Goal: Task Accomplishment & Management: Manage account settings

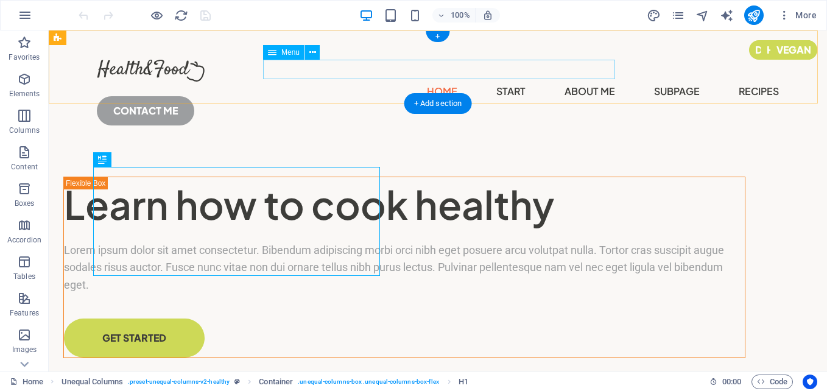
click at [299, 82] on nav "Home Start About Me Subpage Recipes" at bounding box center [438, 91] width 682 height 19
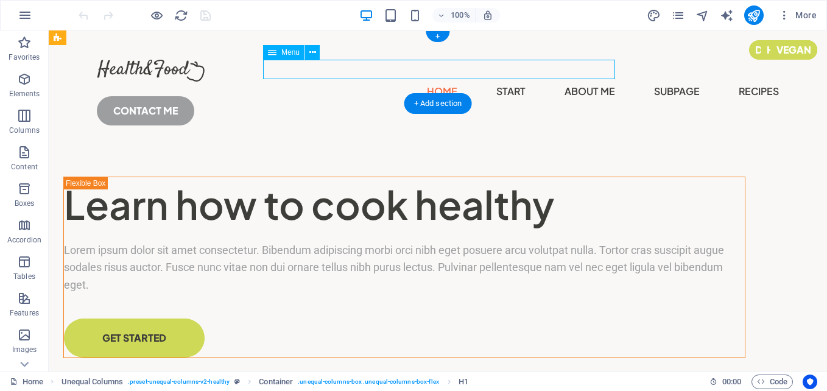
click at [299, 82] on nav "Home Start About Me Subpage Recipes" at bounding box center [438, 91] width 682 height 19
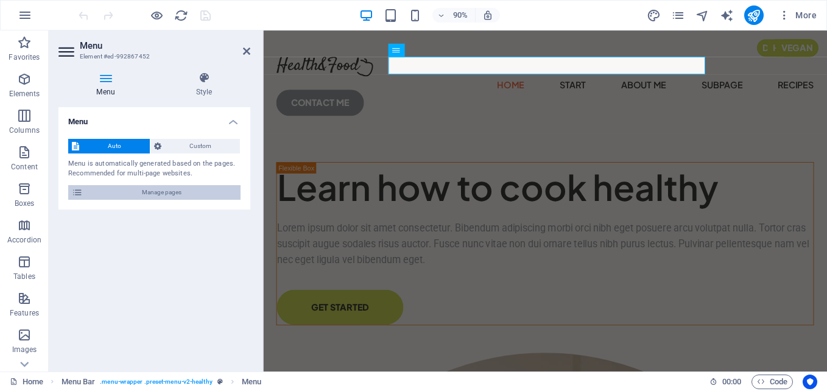
click at [171, 186] on span "Manage pages" at bounding box center [161, 192] width 150 height 15
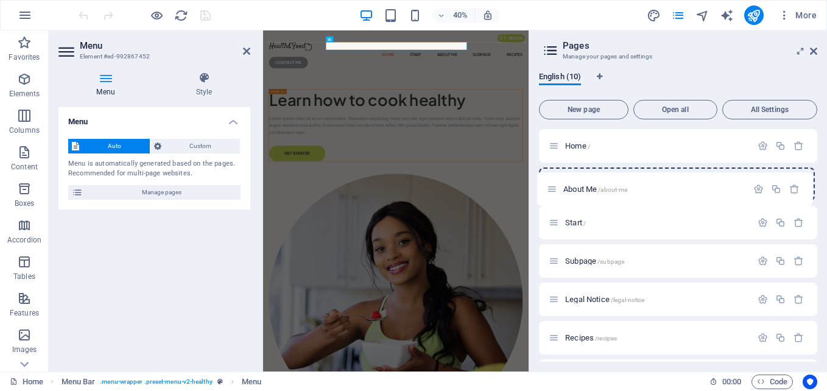
drag, startPoint x: 555, startPoint y: 227, endPoint x: 552, endPoint y: 189, distance: 37.2
click at [552, 189] on div "Home / Start / About Me /about-me Subpage /subpage Legal Notice /legal-notice R…" at bounding box center [678, 318] width 278 height 379
click at [764, 222] on icon "button" at bounding box center [763, 222] width 10 height 10
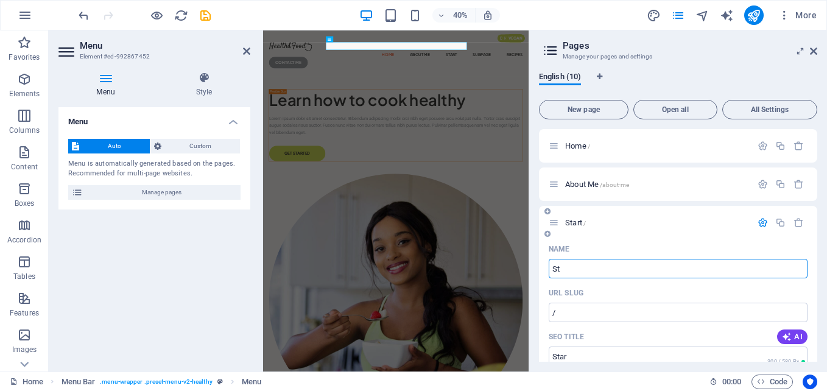
type input "S"
type input "pri"
type input "/pri"
type input "prioducts"
type input "/prioducts"
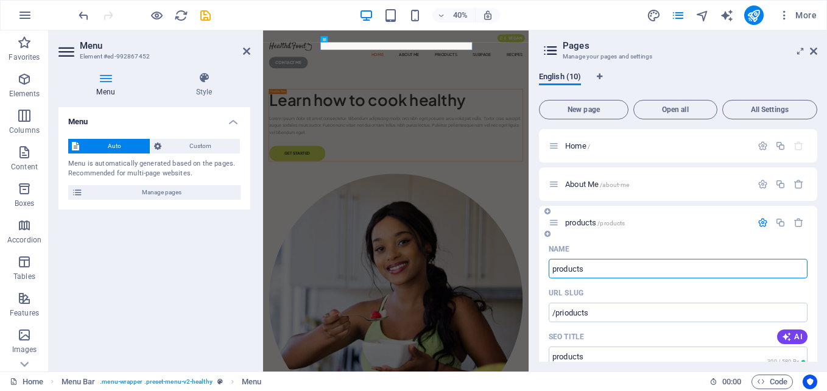
type input "products"
type input "/products"
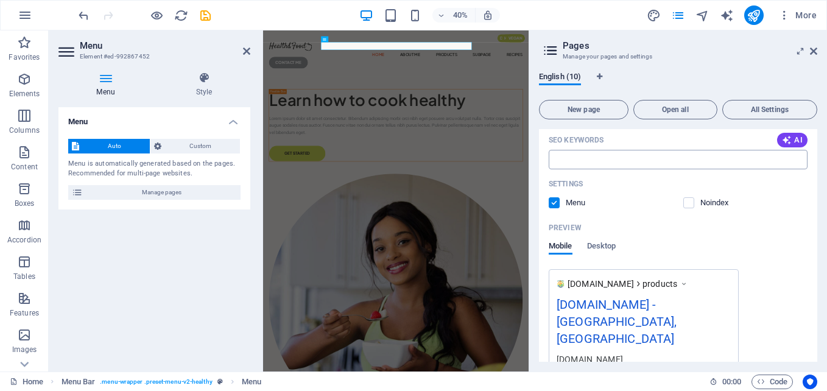
scroll to position [548, 0]
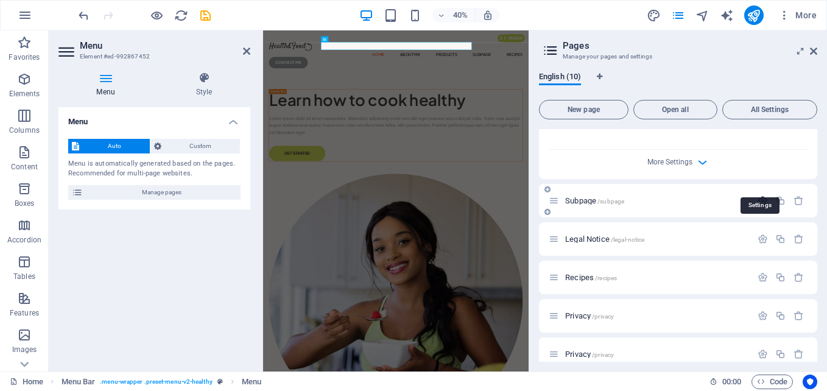
type input "products"
click at [761, 196] on icon "button" at bounding box center [763, 201] width 10 height 10
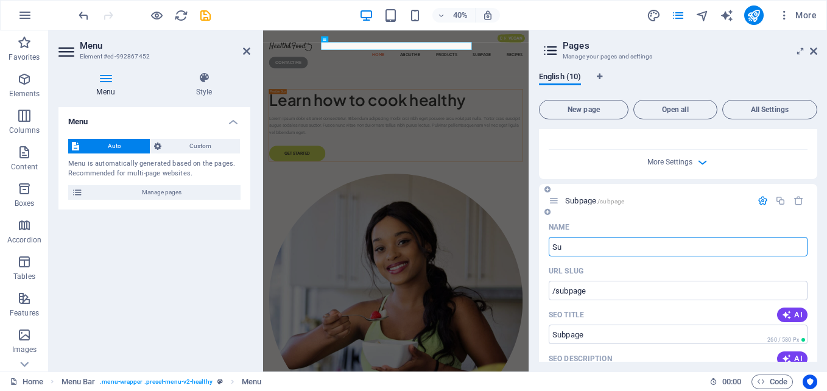
type input "S"
type input "/subpag"
type input "Subpag"
type input "/"
type input "certifi"
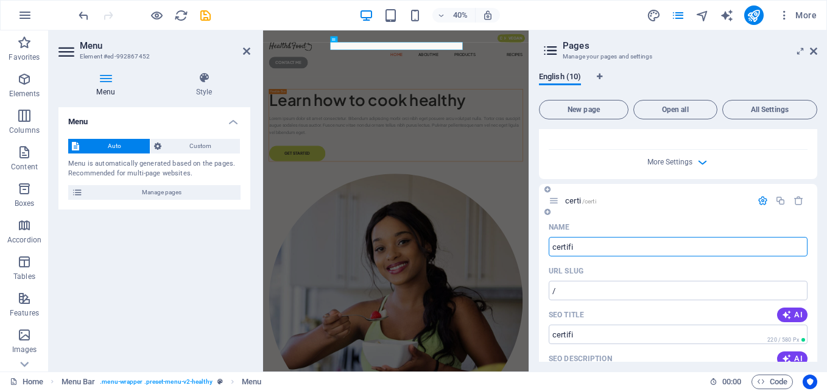
type input "/certi"
type input "certi"
type input "certification"
type input "/certificat"
type input "certificat"
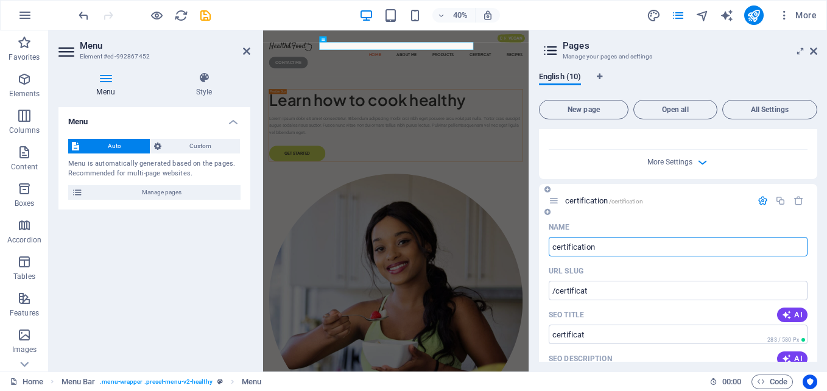
type input "certification"
type input "/certification"
type input "certification"
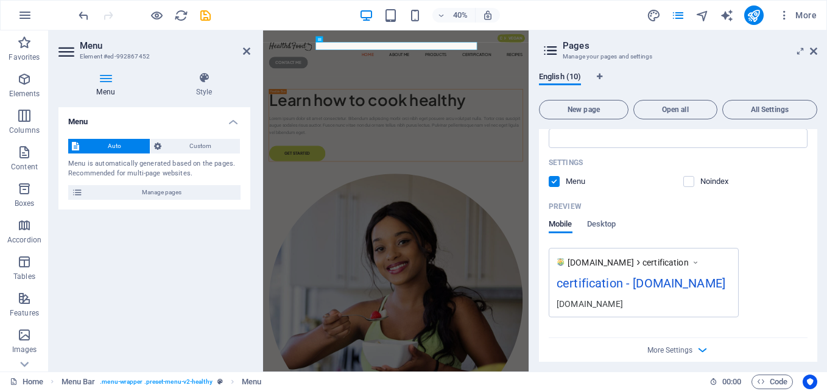
scroll to position [1093, 0]
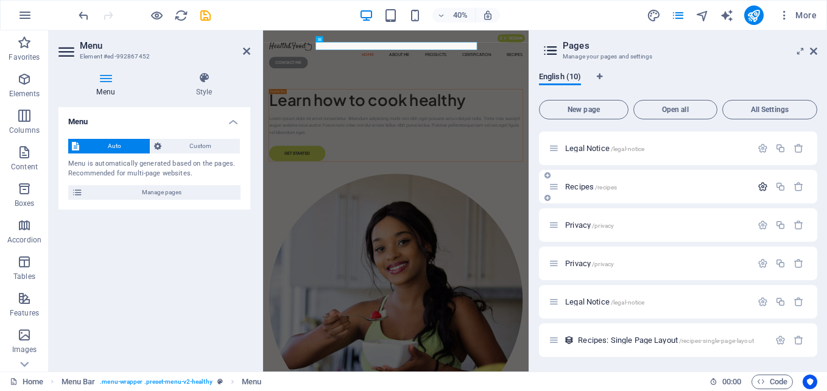
type input "certification"
click at [759, 188] on icon "button" at bounding box center [763, 187] width 10 height 10
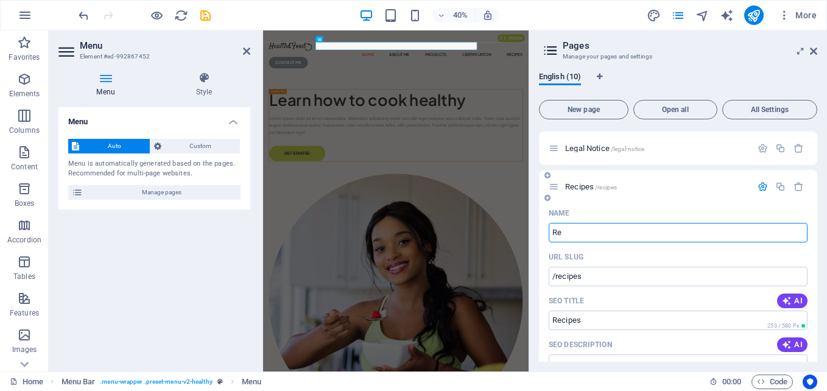
type input "R"
type input "/recipe"
type input "Recipe"
type input "/"
type input "con"
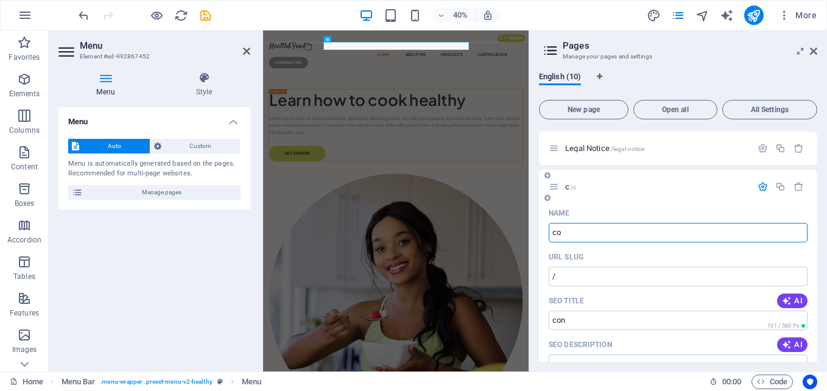
type input "/c"
type input "c"
type input "contact"
type input "/contact"
type input "contact"
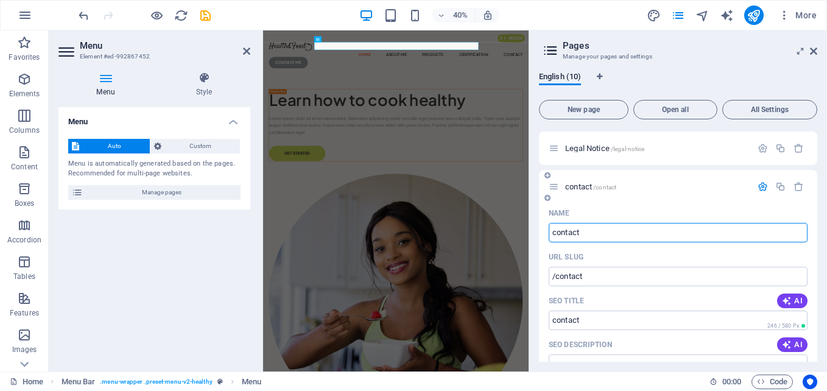
type input "contact"
click at [660, 208] on div "Name" at bounding box center [678, 212] width 259 height 19
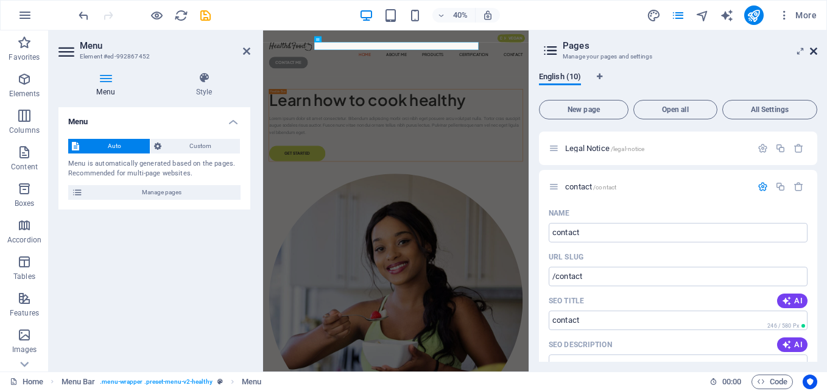
click at [816, 46] on icon at bounding box center [813, 51] width 7 height 10
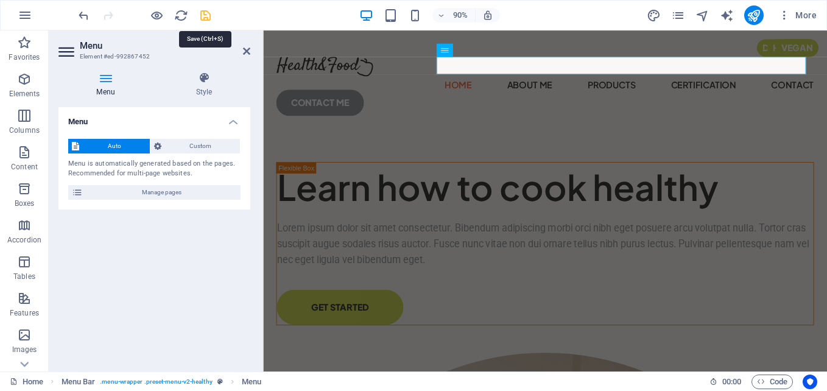
drag, startPoint x: 206, startPoint y: 16, endPoint x: 618, endPoint y: 63, distance: 414.4
click at [206, 16] on icon "save" at bounding box center [206, 16] width 14 height 14
checkbox input "false"
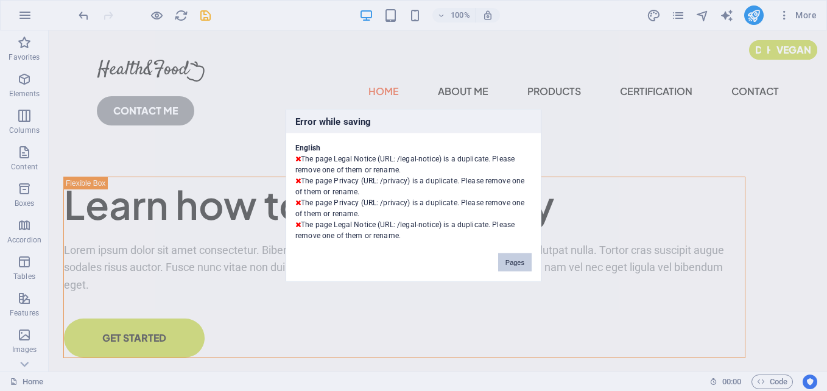
click at [520, 269] on button "Pages" at bounding box center [515, 262] width 34 height 18
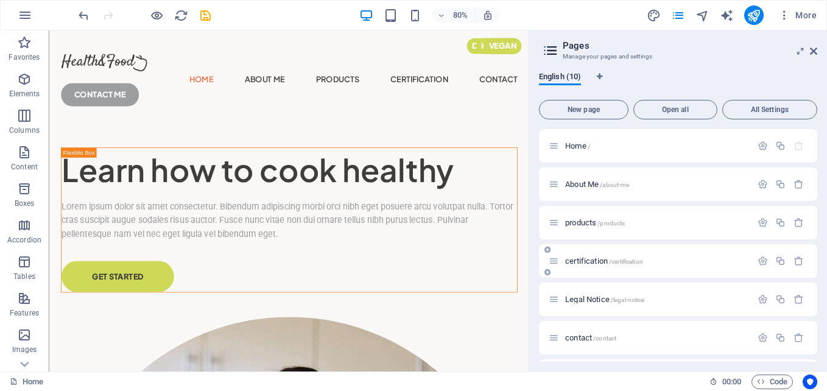
scroll to position [61, 0]
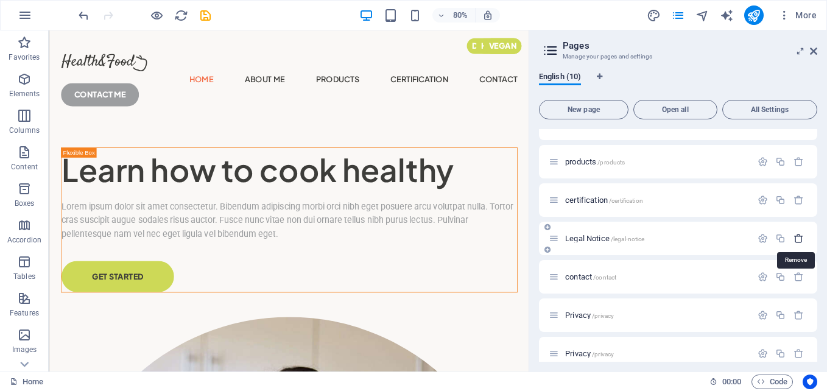
click at [794, 238] on icon "button" at bounding box center [799, 238] width 10 height 10
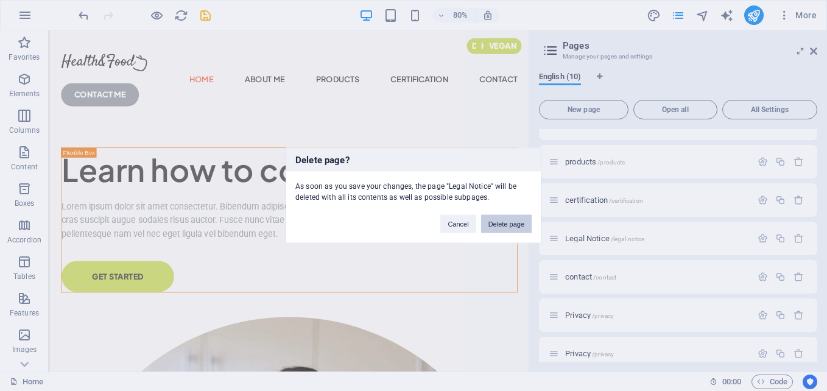
click at [517, 224] on button "Delete page" at bounding box center [506, 224] width 51 height 18
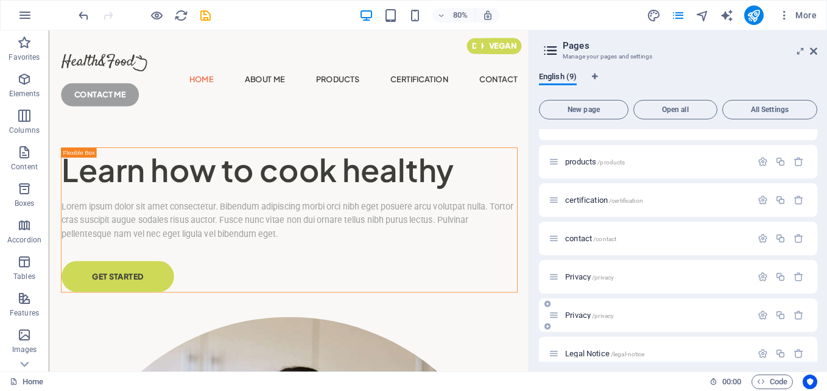
scroll to position [113, 0]
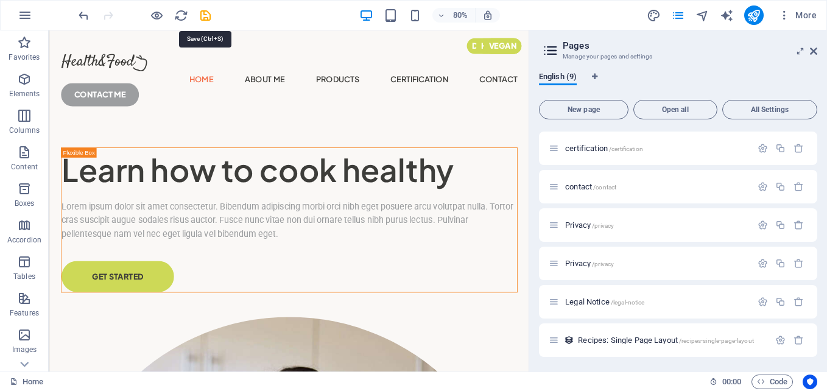
drag, startPoint x: 205, startPoint y: 13, endPoint x: 267, endPoint y: 9, distance: 62.3
click at [205, 13] on icon "save" at bounding box center [206, 16] width 14 height 14
checkbox input "false"
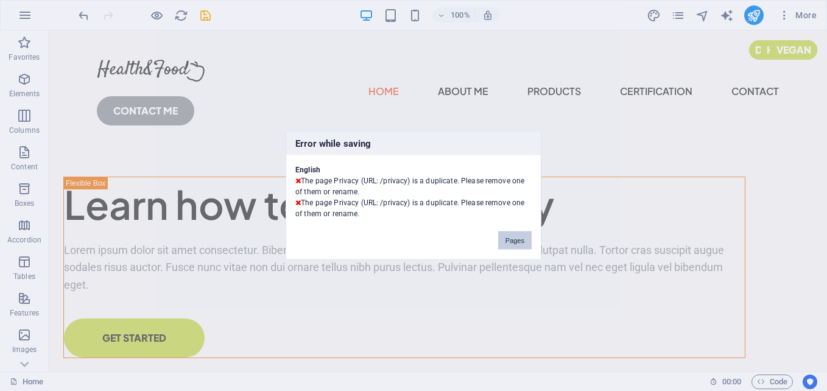
click at [514, 239] on button "Pages" at bounding box center [515, 240] width 34 height 18
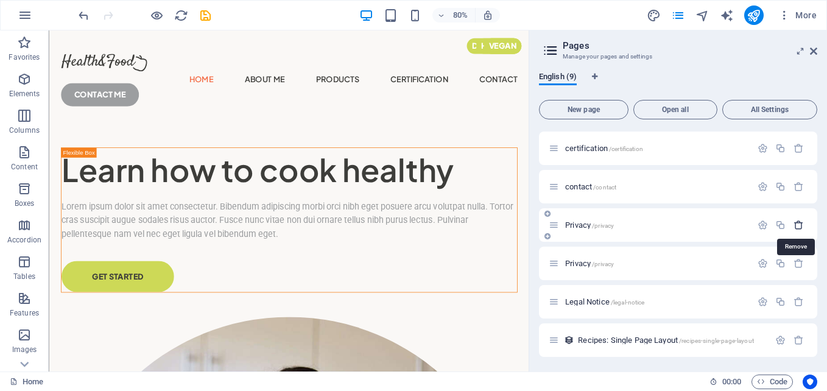
click at [794, 224] on icon "button" at bounding box center [799, 225] width 10 height 10
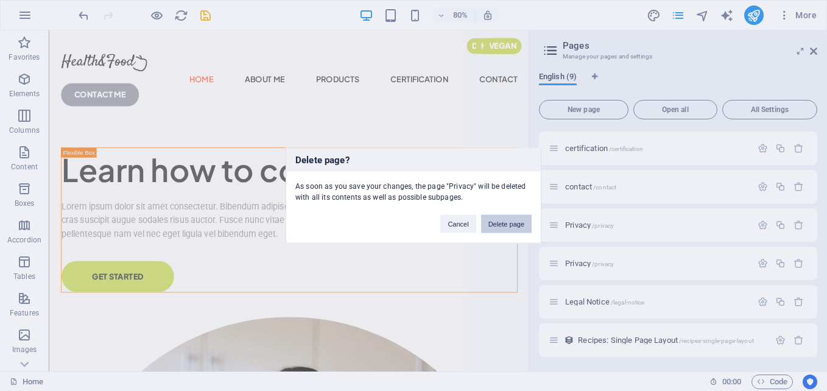
drag, startPoint x: 520, startPoint y: 224, endPoint x: 242, endPoint y: 108, distance: 300.4
click at [520, 224] on button "Delete page" at bounding box center [506, 224] width 51 height 18
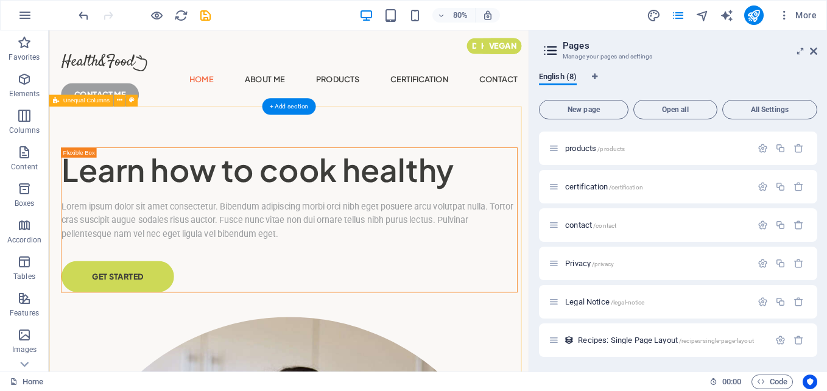
scroll to position [74, 0]
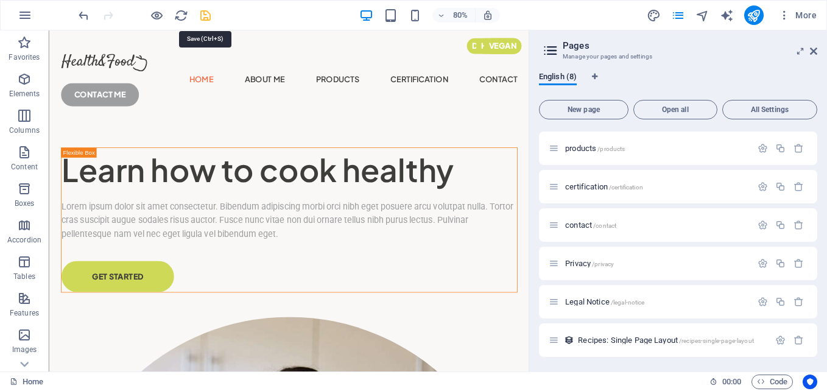
click at [206, 18] on icon "save" at bounding box center [206, 16] width 14 height 14
checkbox input "false"
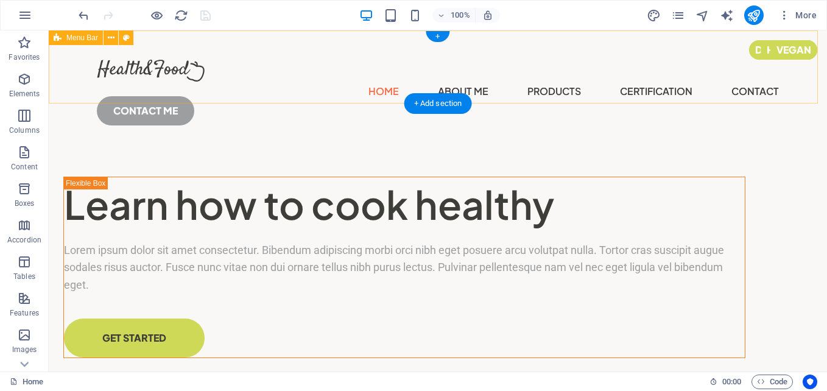
click at [240, 88] on div "Menu Home About Me products certification contact CONTACT ME" at bounding box center [438, 87] width 778 height 115
select select "header"
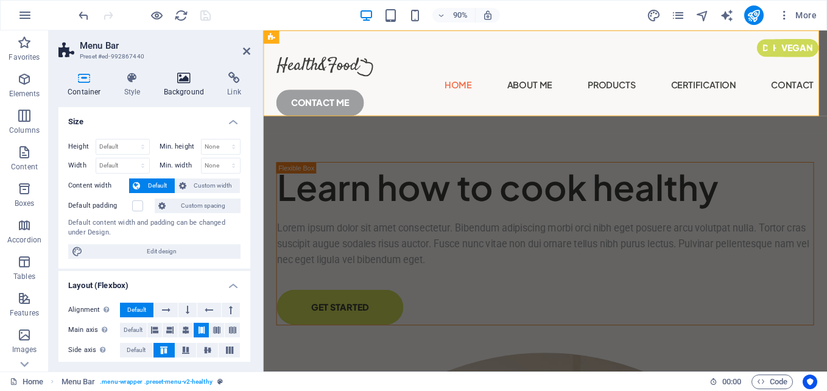
click at [177, 93] on h4 "Background" at bounding box center [187, 85] width 64 height 26
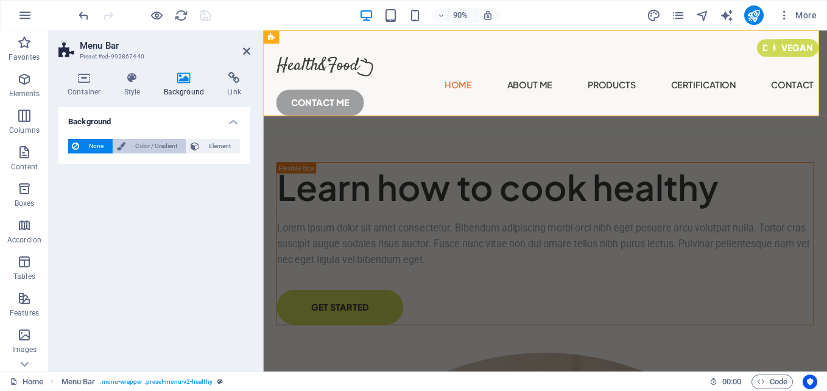
click at [138, 144] on span "Color / Gradient" at bounding box center [156, 146] width 54 height 15
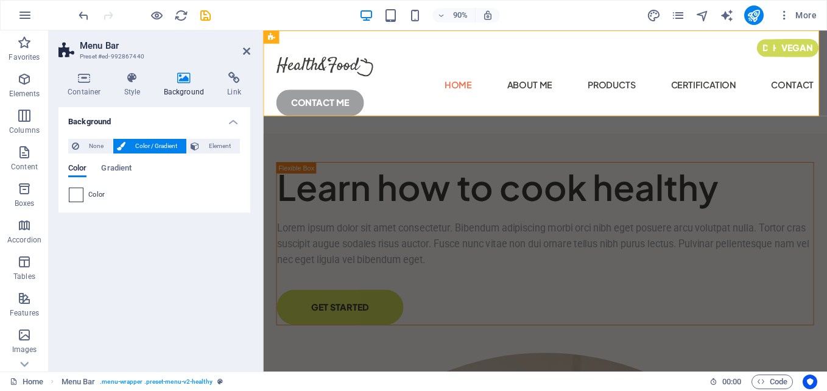
click at [77, 195] on span at bounding box center [75, 194] width 13 height 13
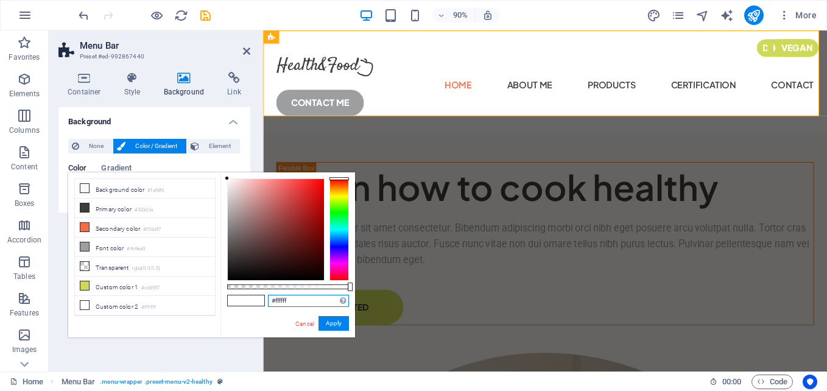
click at [286, 300] on input "#ffffff" at bounding box center [308, 301] width 81 height 12
paste input "DF9C48"
type input "#df9c48"
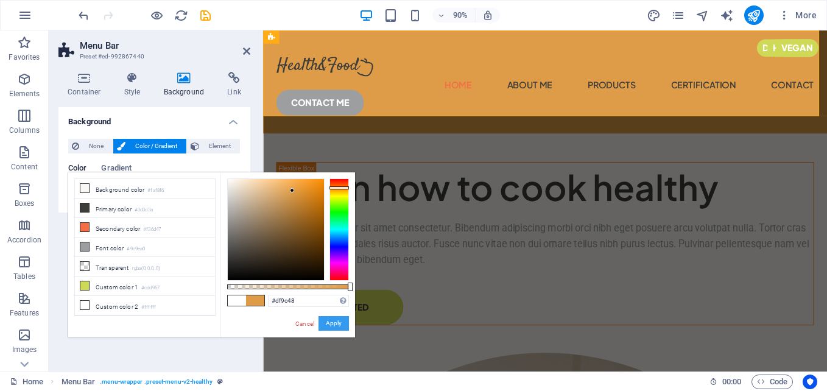
click at [334, 322] on button "Apply" at bounding box center [334, 323] width 30 height 15
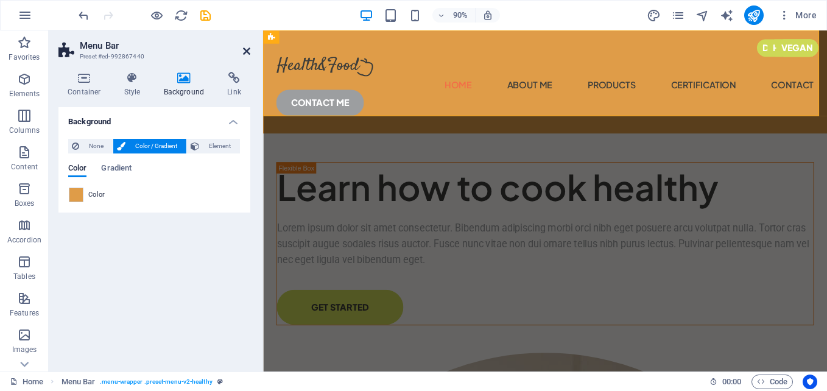
click at [244, 51] on icon at bounding box center [246, 51] width 7 height 10
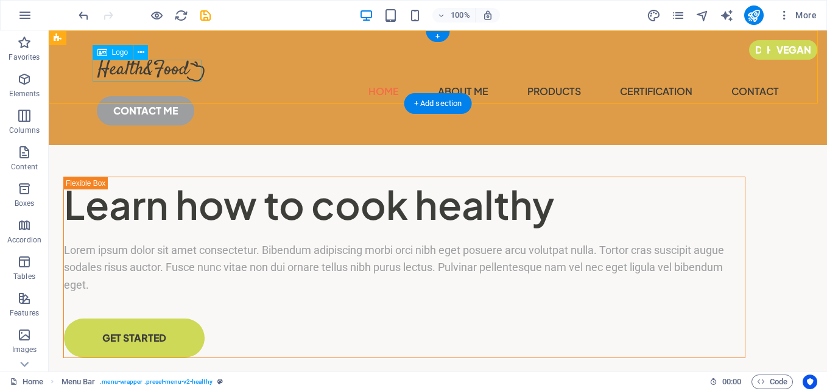
click at [169, 72] on div at bounding box center [438, 71] width 682 height 22
select select "px"
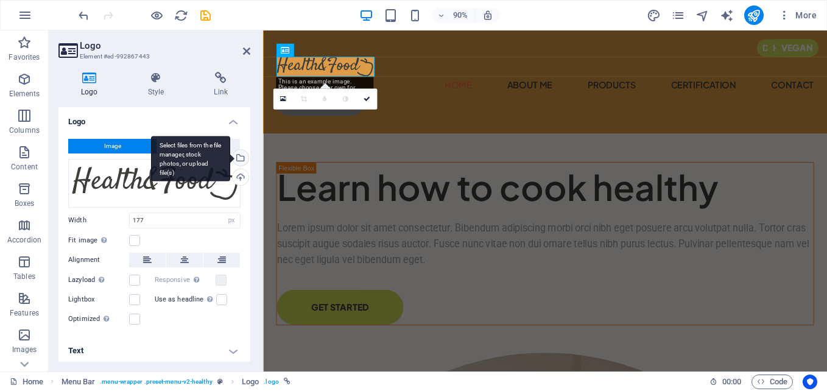
click at [239, 162] on div "Select files from the file manager, stock photos, or upload file(s)" at bounding box center [239, 159] width 18 height 18
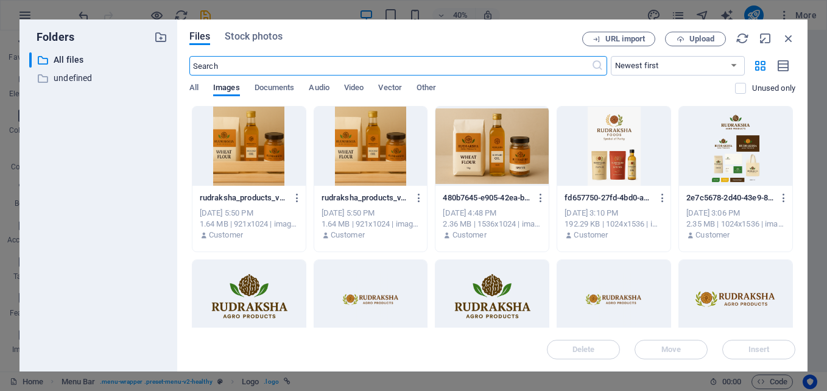
scroll to position [61, 0]
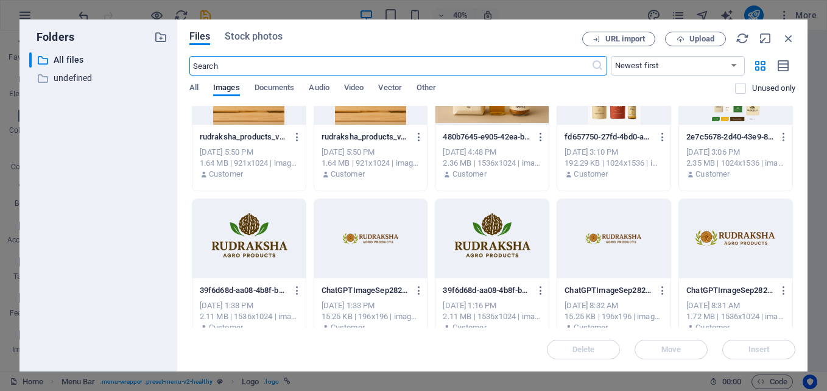
click at [236, 246] on div at bounding box center [248, 238] width 113 height 79
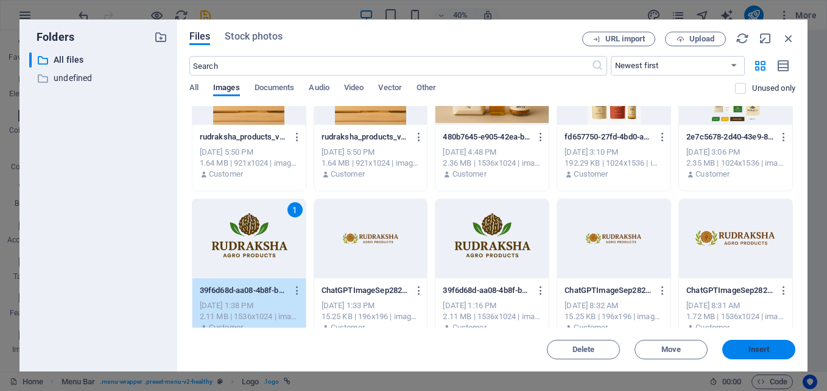
click at [743, 349] on span "Insert" at bounding box center [758, 349] width 63 height 7
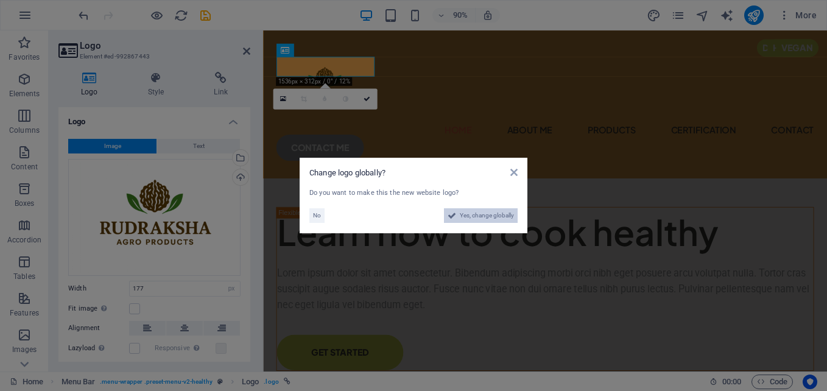
click at [464, 214] on span "Yes, change globally" at bounding box center [487, 215] width 54 height 15
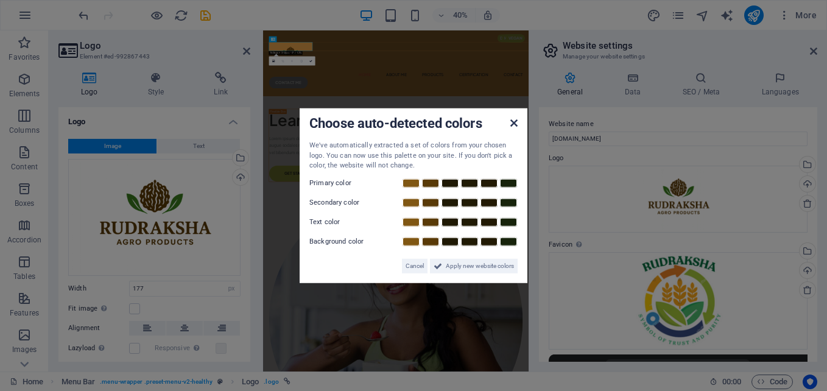
click at [515, 128] on link at bounding box center [513, 123] width 7 height 10
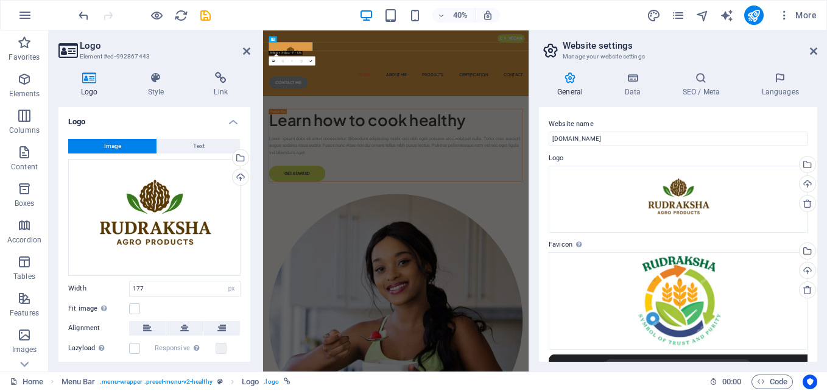
click at [817, 49] on aside "Website settings Manage your website settings General Data SEO / Meta Languages…" at bounding box center [678, 200] width 298 height 341
drag, startPoint x: 811, startPoint y: 48, endPoint x: 74, endPoint y: 15, distance: 737.8
click at [811, 48] on icon at bounding box center [813, 51] width 7 height 10
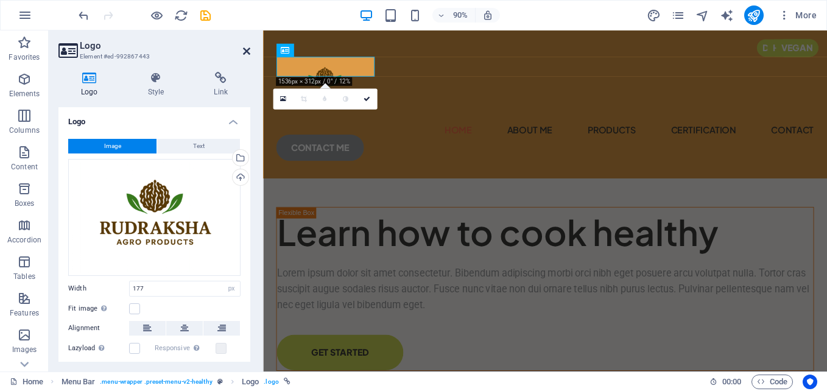
drag, startPoint x: 243, startPoint y: 50, endPoint x: 195, endPoint y: 19, distance: 57.3
click at [243, 50] on icon at bounding box center [246, 51] width 7 height 10
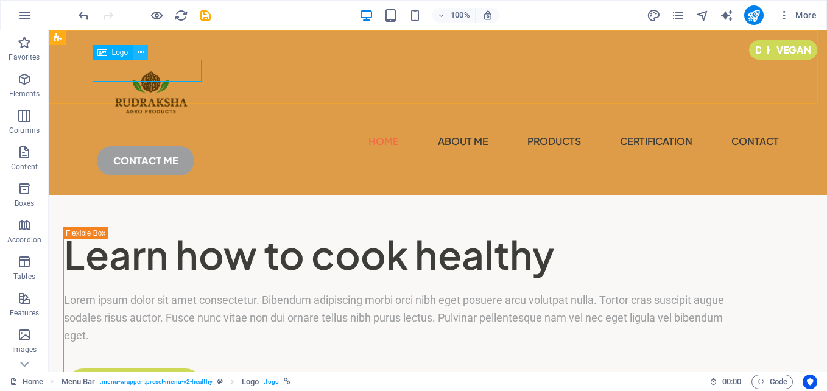
click at [138, 53] on icon at bounding box center [141, 52] width 7 height 13
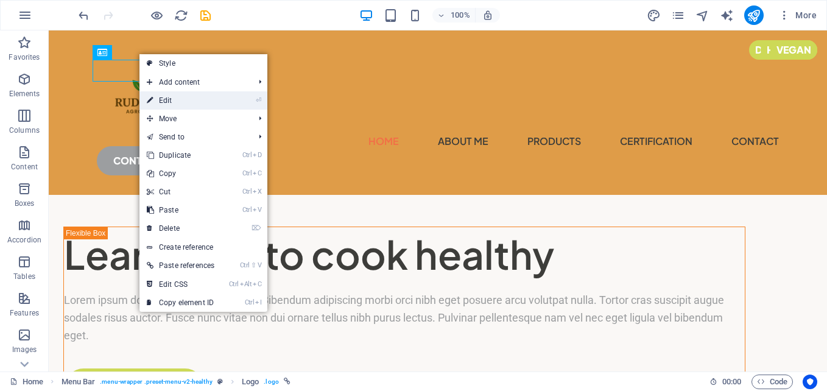
click at [183, 100] on link "⏎ Edit" at bounding box center [180, 100] width 82 height 18
select select "px"
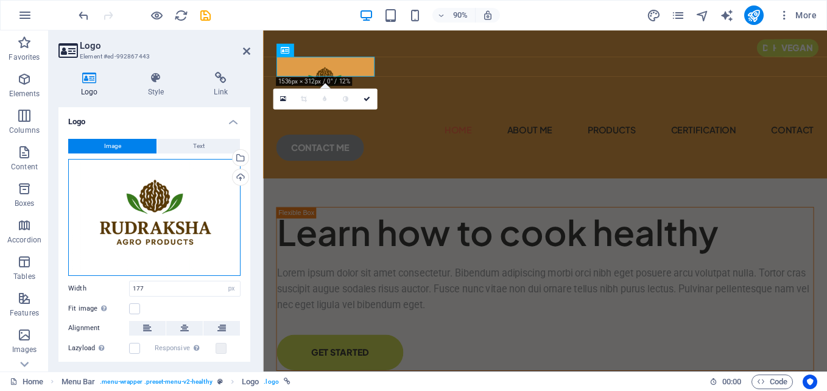
click at [138, 205] on div "Drag files here, click to choose files or select files from Files or our free s…" at bounding box center [154, 217] width 172 height 117
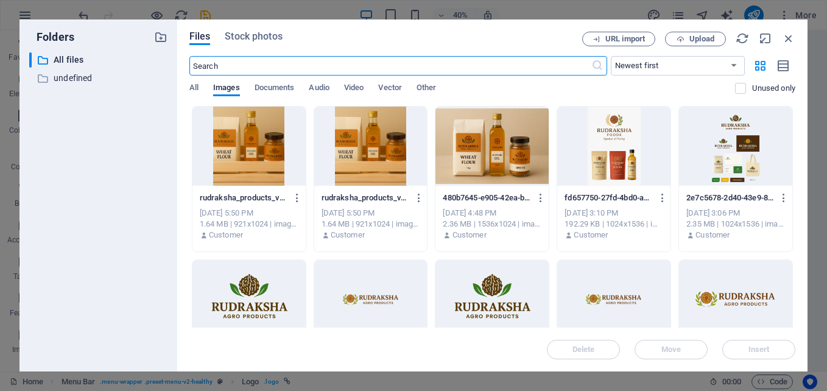
scroll to position [61, 0]
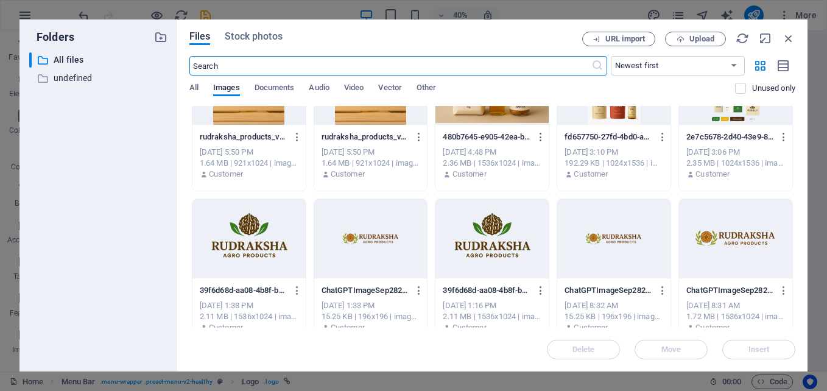
click at [258, 242] on div at bounding box center [248, 238] width 113 height 79
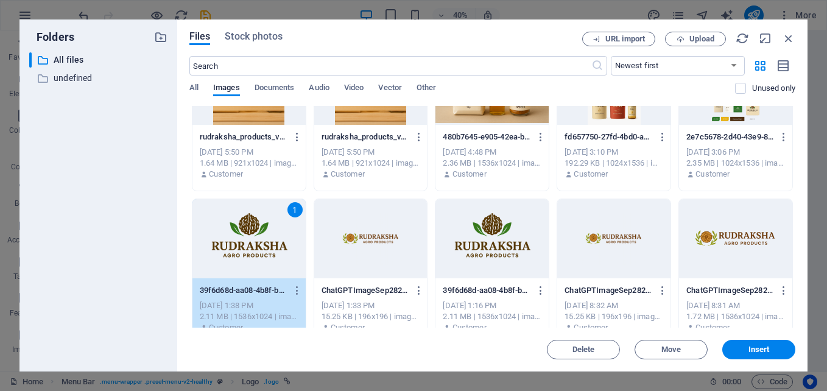
click at [258, 242] on div "1" at bounding box center [248, 238] width 113 height 79
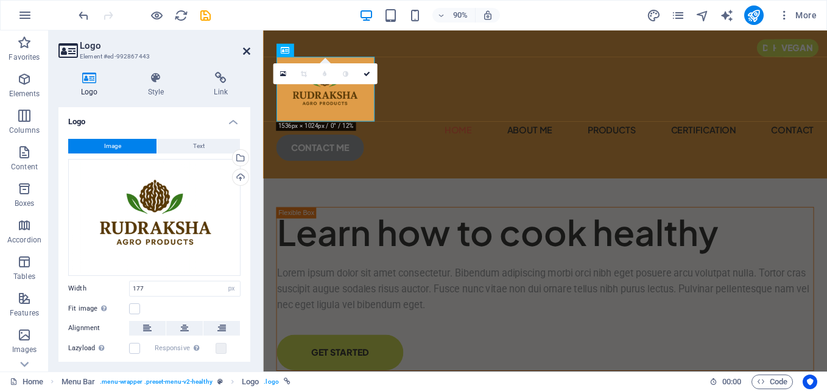
click at [244, 51] on icon at bounding box center [246, 51] width 7 height 10
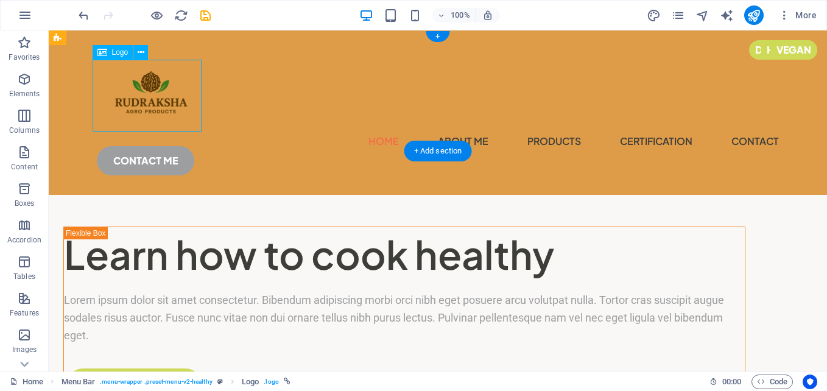
drag, startPoint x: 185, startPoint y: 111, endPoint x: 160, endPoint y: 88, distance: 34.5
click at [160, 88] on div at bounding box center [438, 96] width 682 height 72
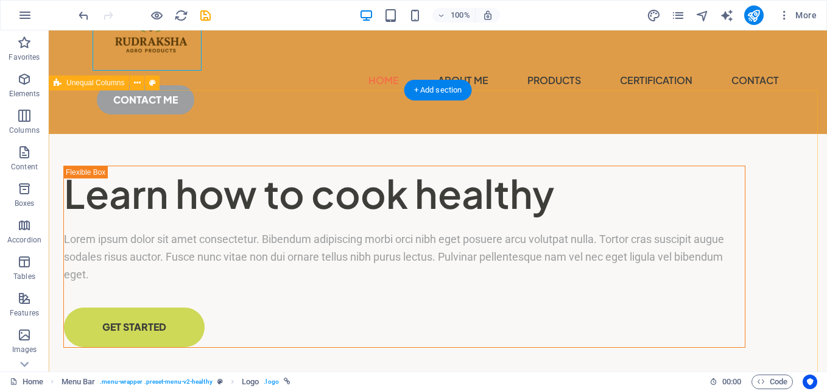
scroll to position [0, 0]
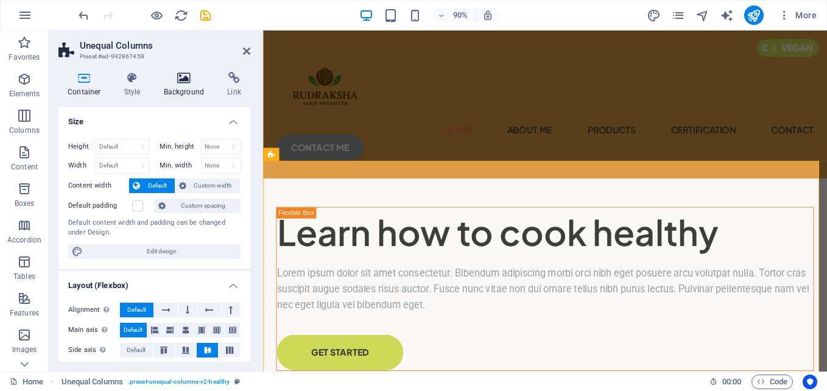
click at [177, 83] on icon at bounding box center [184, 78] width 59 height 12
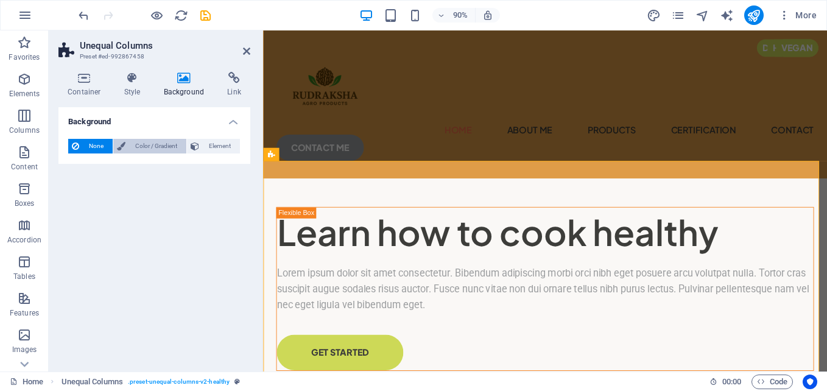
click at [140, 146] on span "Color / Gradient" at bounding box center [156, 146] width 54 height 15
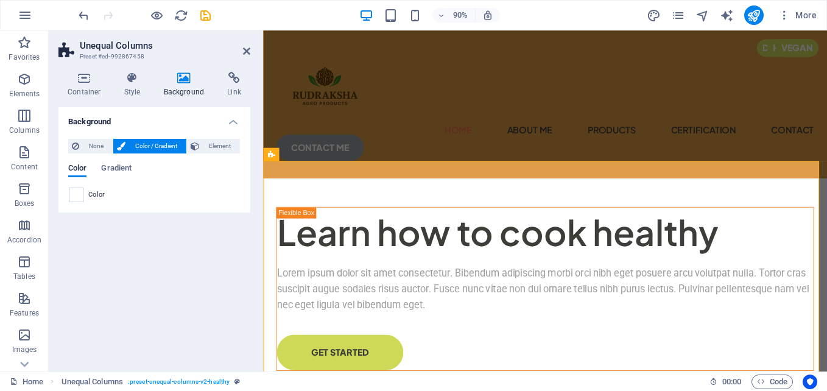
click at [91, 196] on span "Color" at bounding box center [96, 195] width 17 height 10
click at [79, 194] on span at bounding box center [75, 194] width 13 height 13
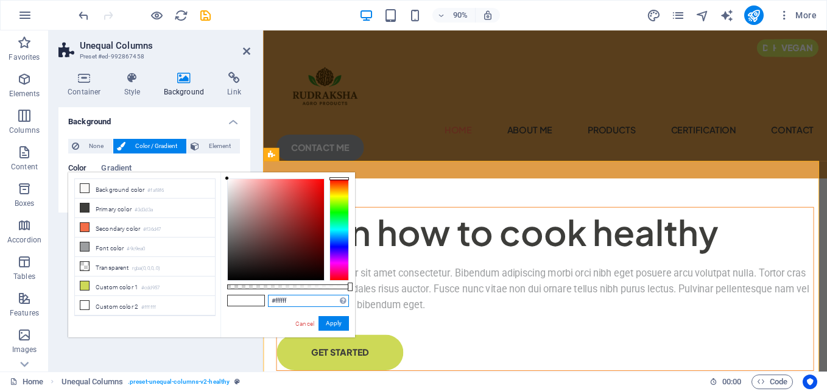
click at [281, 303] on input "#ffffff" at bounding box center [308, 301] width 81 height 12
paste input "FEEBCD"
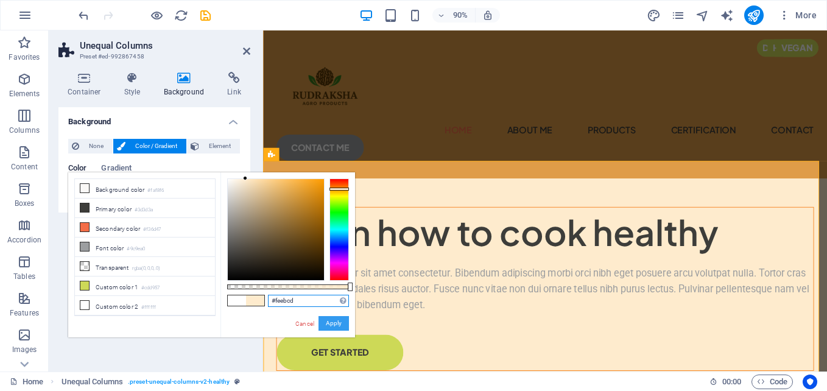
type input "#feebcd"
click at [334, 327] on button "Apply" at bounding box center [334, 323] width 30 height 15
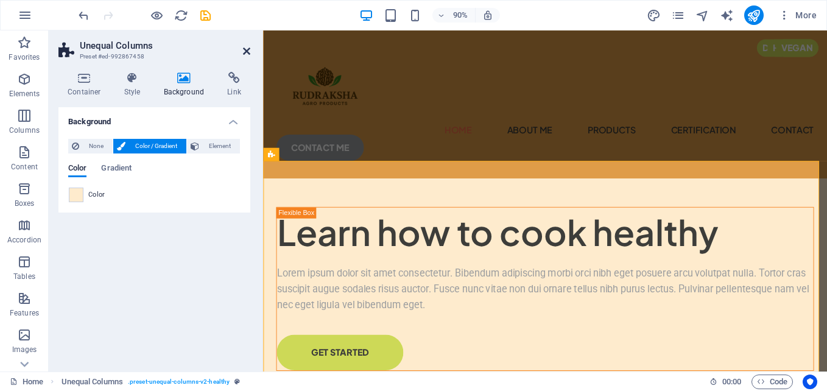
click at [247, 54] on icon at bounding box center [246, 51] width 7 height 10
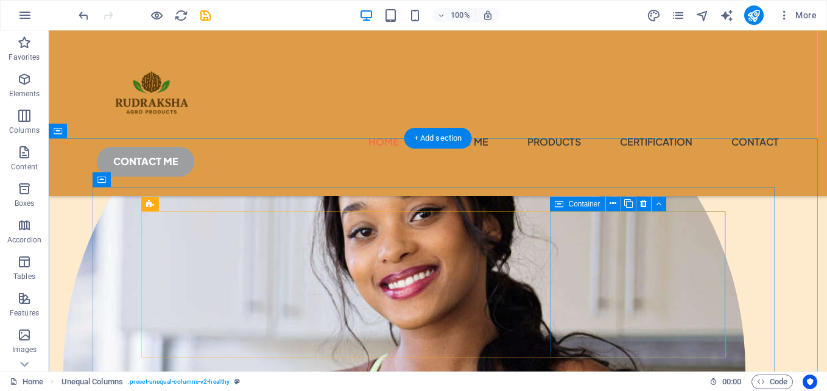
scroll to position [427, 0]
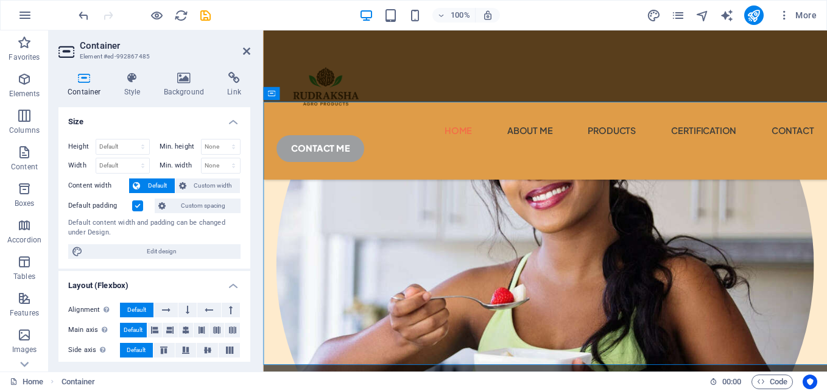
scroll to position [456, 0]
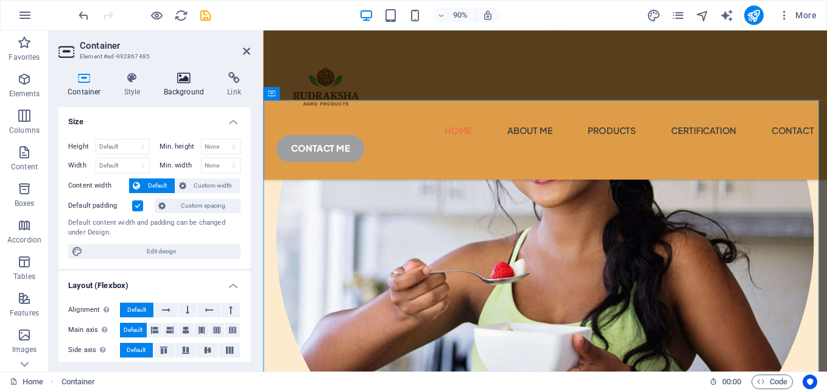
click at [180, 91] on h4 "Background" at bounding box center [187, 85] width 64 height 26
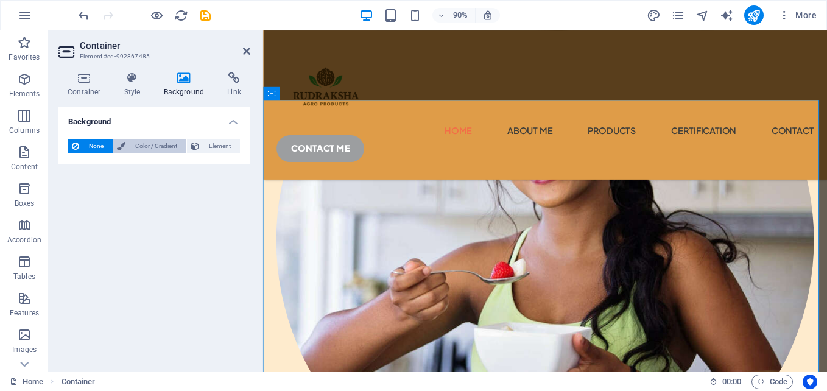
click at [125, 151] on button "Color / Gradient" at bounding box center [149, 146] width 73 height 15
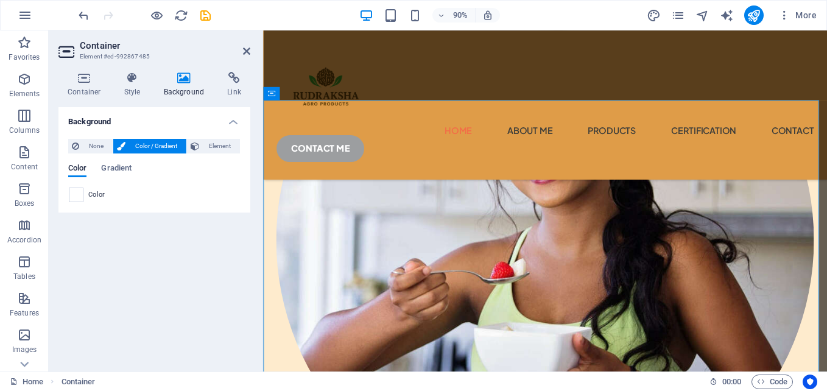
click at [87, 199] on div "Color" at bounding box center [154, 195] width 171 height 15
click at [66, 195] on div "None Color / Gradient Element Stretch background to full-width Color overlay Pl…" at bounding box center [154, 170] width 192 height 83
click at [76, 195] on span at bounding box center [75, 194] width 13 height 13
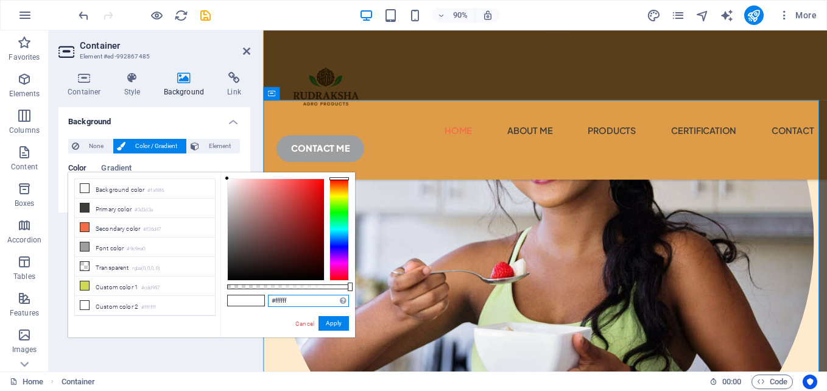
click at [288, 304] on input "#ffffff" at bounding box center [308, 301] width 81 height 12
click at [289, 303] on input "#ffffff" at bounding box center [308, 301] width 81 height 12
paste input "FFF9ED"
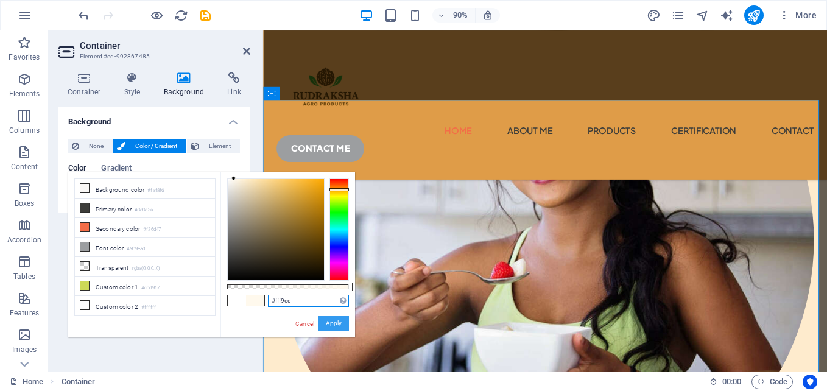
type input "#fff9ed"
click at [330, 320] on button "Apply" at bounding box center [334, 323] width 30 height 15
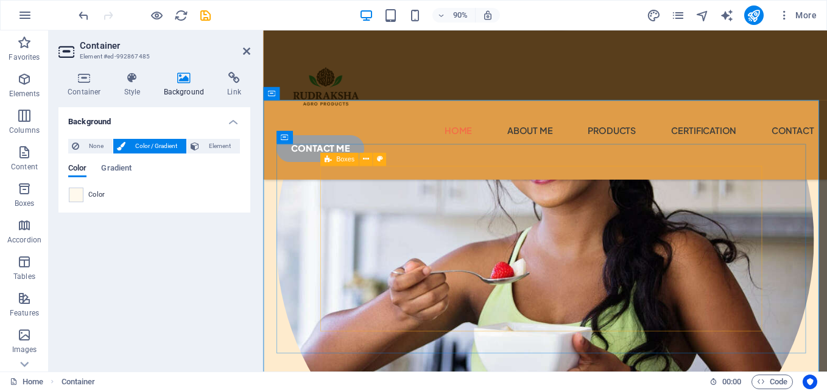
scroll to position [273, 0]
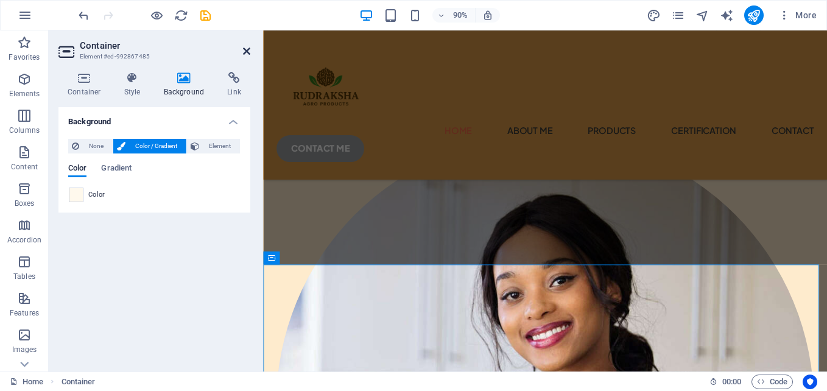
click at [247, 54] on icon at bounding box center [246, 51] width 7 height 10
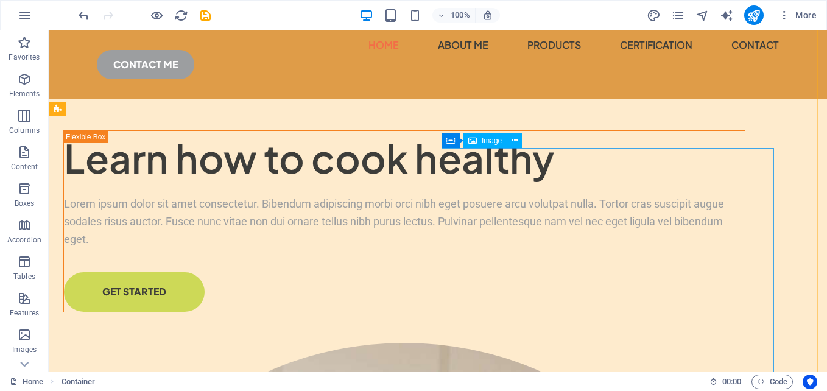
scroll to position [0, 0]
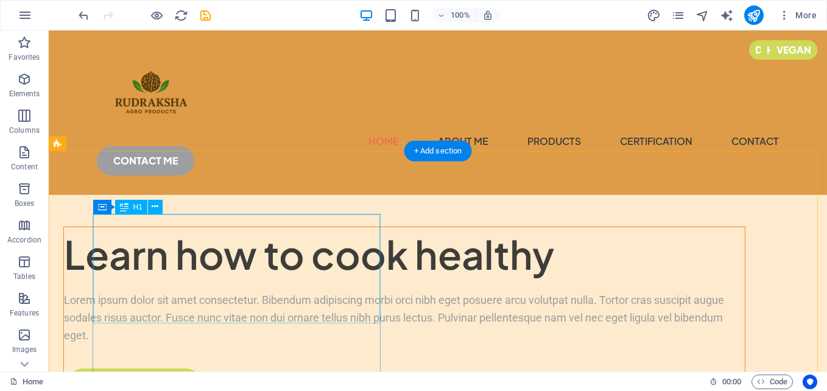
click at [247, 250] on div "Learn how to cook healthy" at bounding box center [404, 254] width 681 height 55
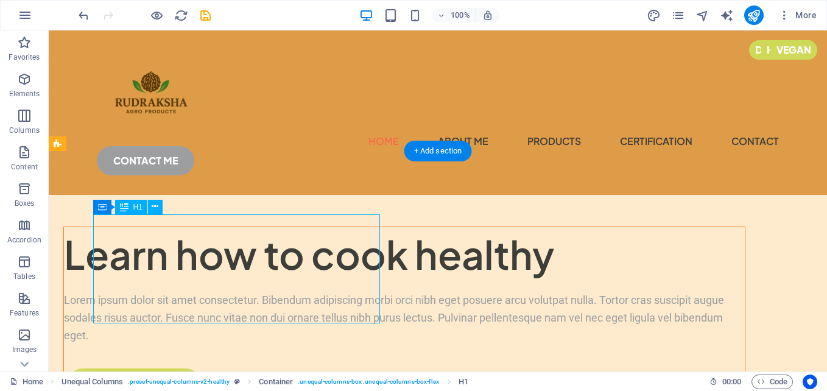
click at [247, 250] on div "Learn how to cook healthy" at bounding box center [404, 254] width 681 height 55
click at [247, 250] on div "Drag here to replace the existing content. Press “Ctrl” if you want to create a…" at bounding box center [438, 200] width 778 height 341
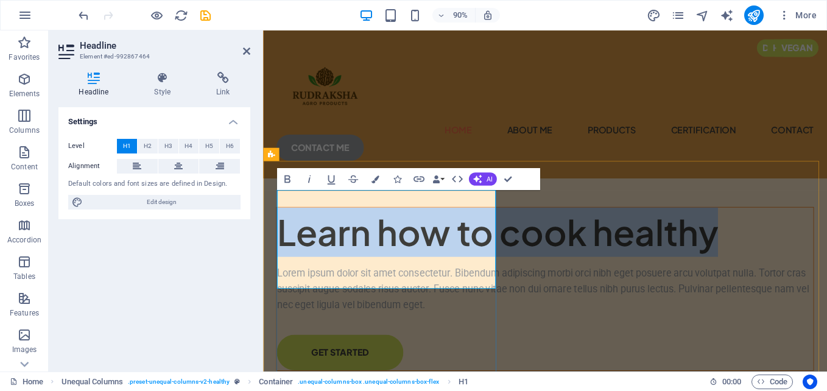
click at [484, 247] on h1 "Learn how to cook healthy" at bounding box center [576, 254] width 596 height 55
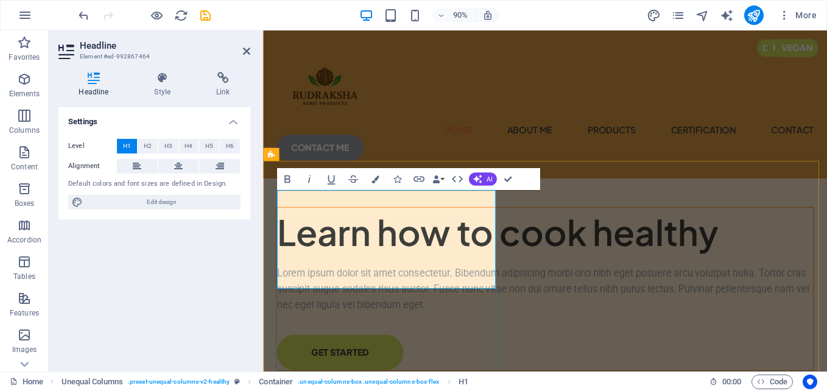
click at [504, 281] on h1 "Learn how to cook healthy" at bounding box center [576, 254] width 596 height 55
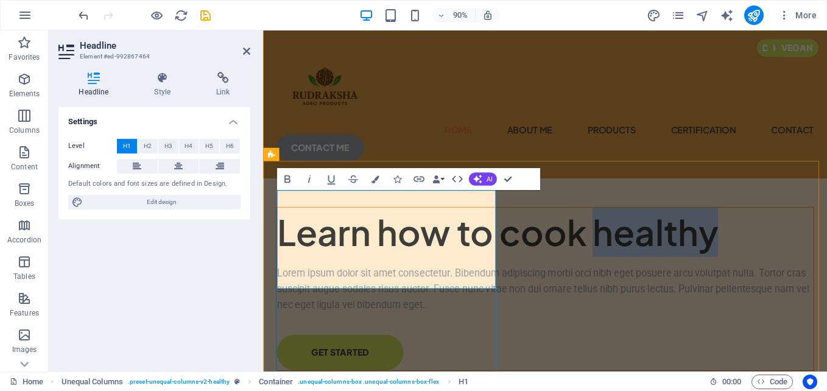
click at [504, 281] on h1 "Learn how to cook healthy" at bounding box center [576, 254] width 596 height 55
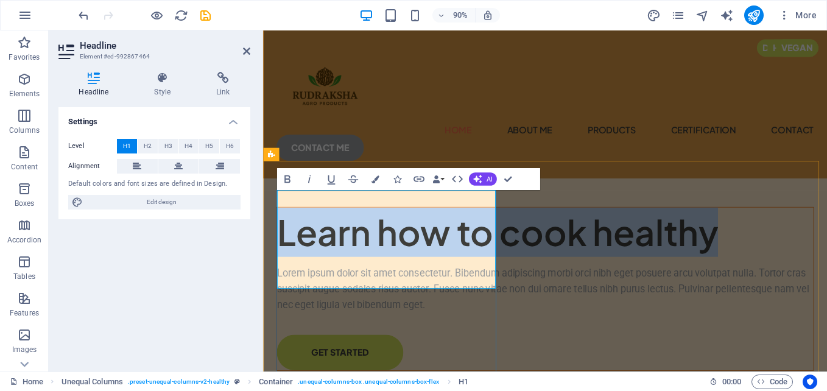
click at [504, 281] on h1 "Learn how to cook healthy" at bounding box center [576, 254] width 596 height 55
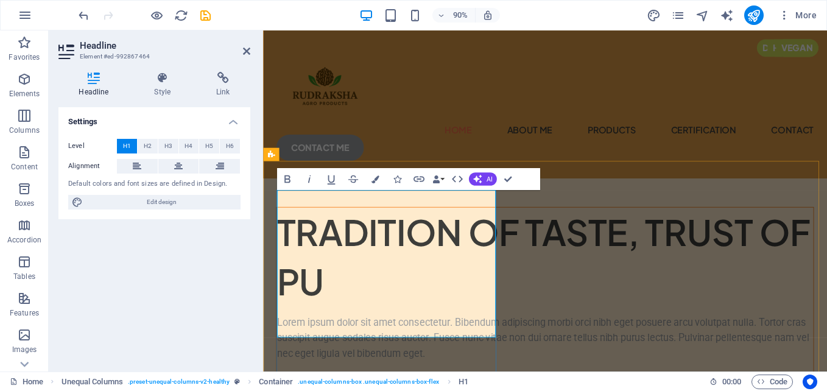
scroll to position [14, 0]
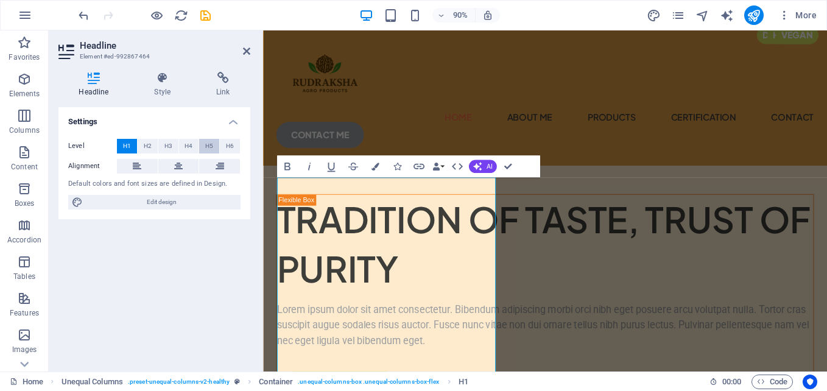
click at [211, 143] on span "H5" at bounding box center [209, 146] width 8 height 15
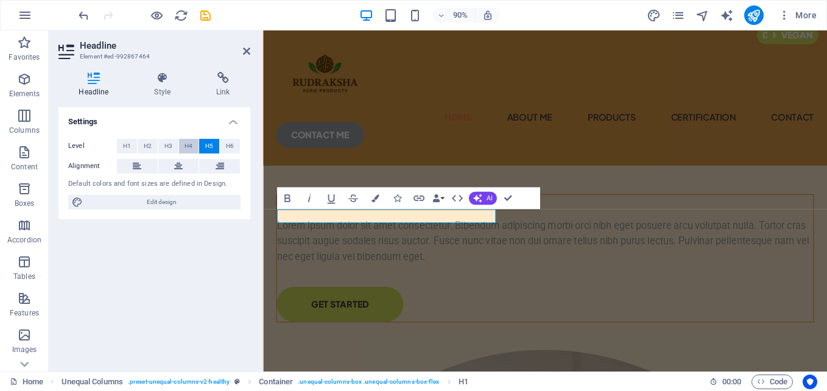
click at [191, 144] on span "H4" at bounding box center [189, 146] width 8 height 15
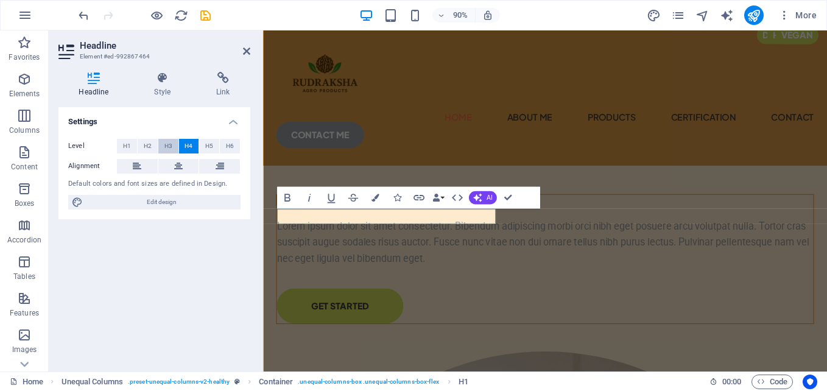
click at [174, 144] on button "H3" at bounding box center [168, 146] width 20 height 15
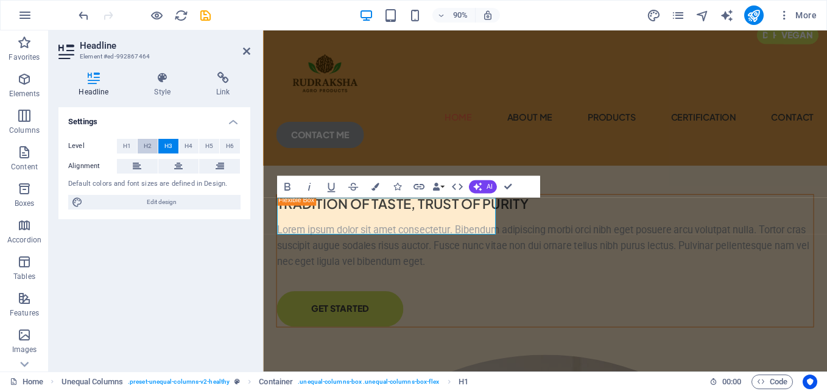
click at [143, 146] on button "H2" at bounding box center [148, 146] width 20 height 15
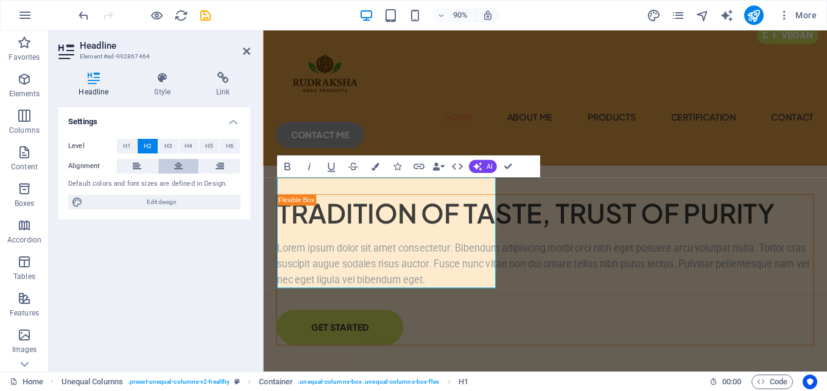
click at [178, 168] on icon at bounding box center [178, 166] width 9 height 15
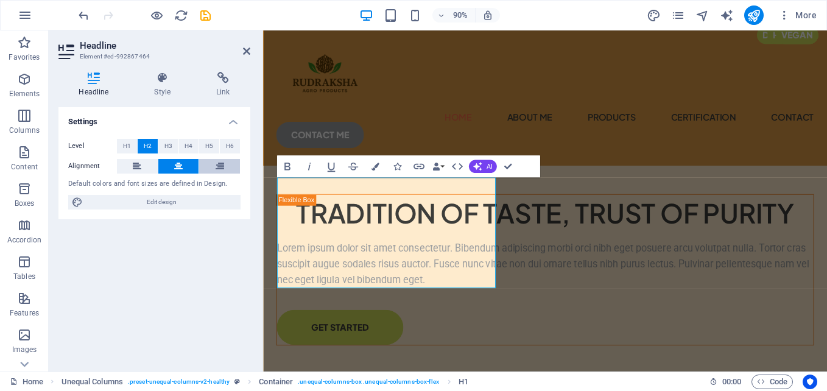
click at [225, 166] on button at bounding box center [219, 166] width 41 height 15
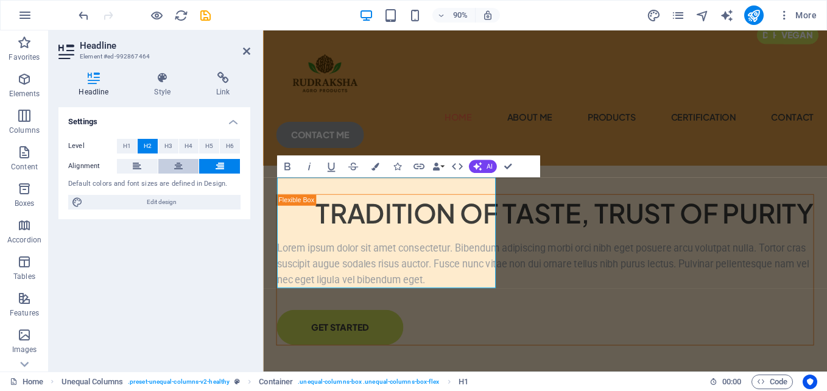
click at [183, 159] on button at bounding box center [178, 166] width 41 height 15
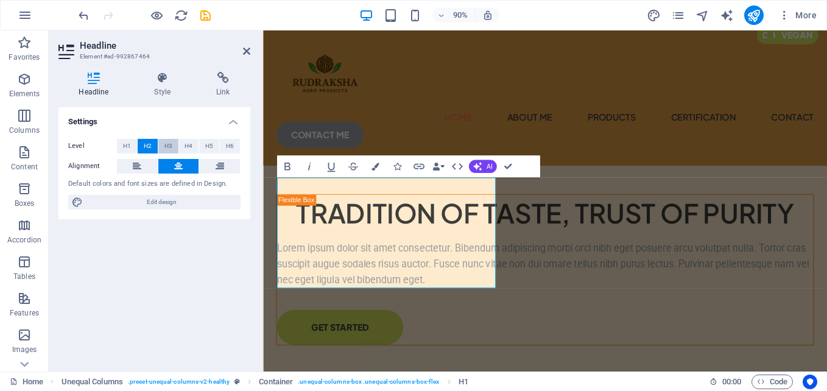
click at [163, 139] on button "H3" at bounding box center [168, 146] width 20 height 15
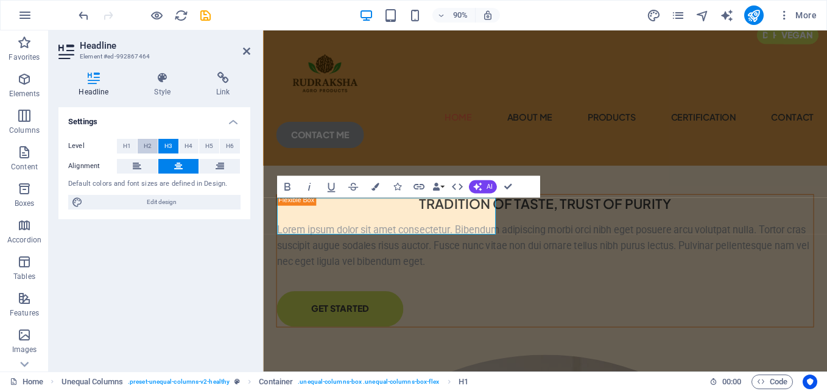
click at [149, 146] on span "H2" at bounding box center [148, 146] width 8 height 15
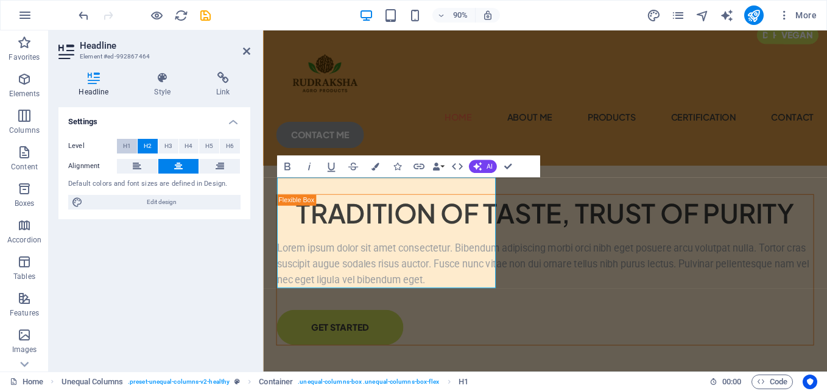
click at [126, 146] on span "H1" at bounding box center [127, 146] width 8 height 15
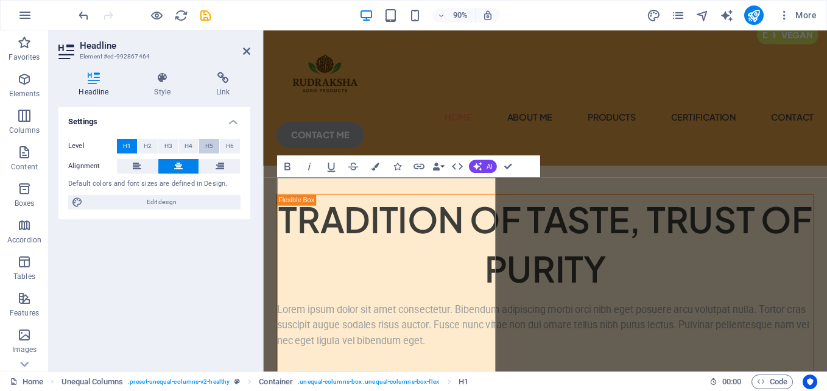
click at [213, 146] on span "H5" at bounding box center [209, 146] width 8 height 15
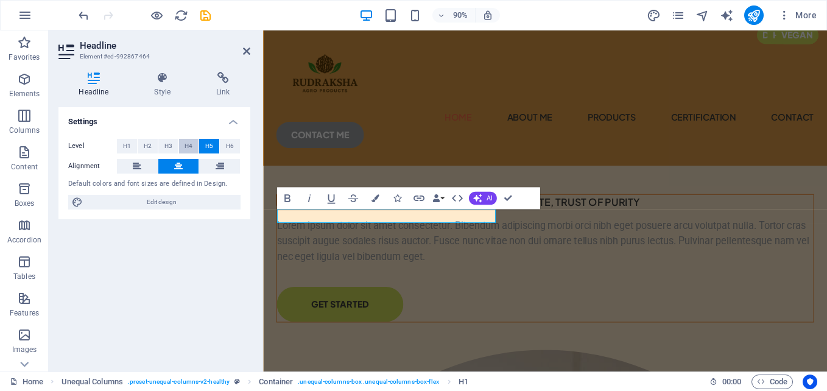
click at [188, 149] on span "H4" at bounding box center [189, 146] width 8 height 15
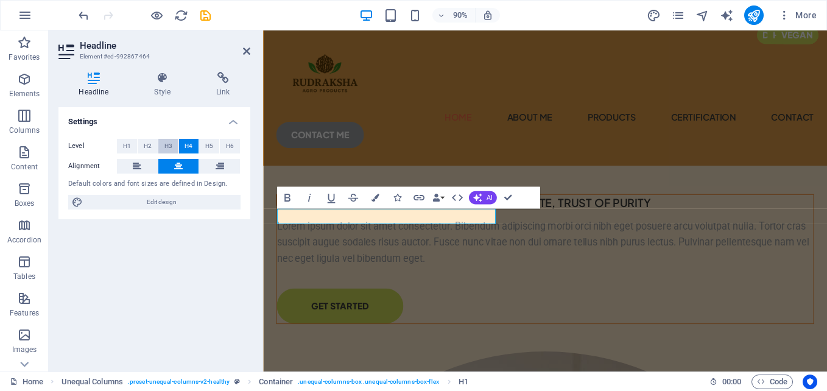
click at [171, 149] on span "H3" at bounding box center [168, 146] width 8 height 15
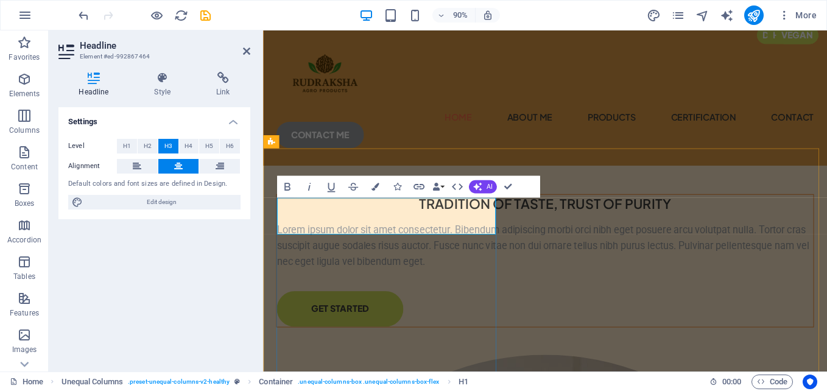
click at [441, 228] on h3 "TRADITION OF TASTE, TRUST OF PURITY" at bounding box center [576, 223] width 596 height 21
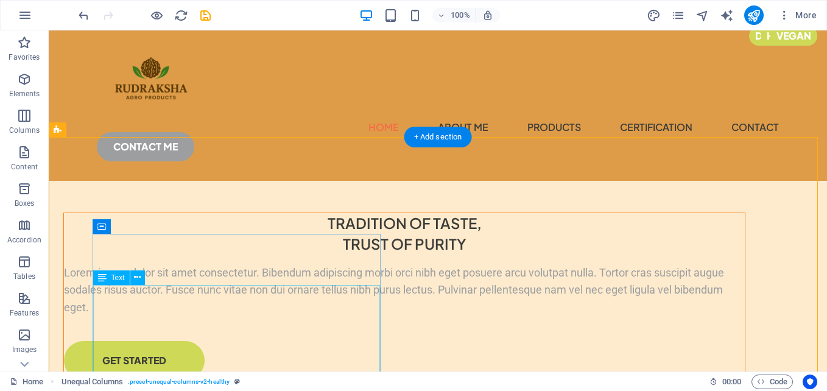
click at [132, 298] on div "Lorem ipsum dolor sit amet consectetur. Bibendum adipiscing morbi orci nibh ege…" at bounding box center [404, 290] width 681 height 52
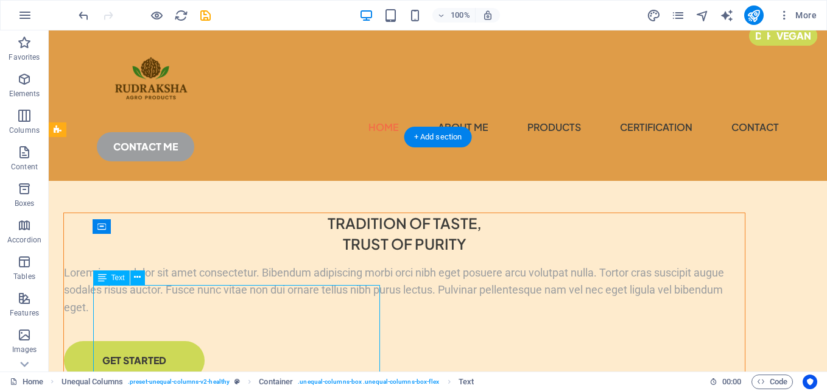
scroll to position [75, 0]
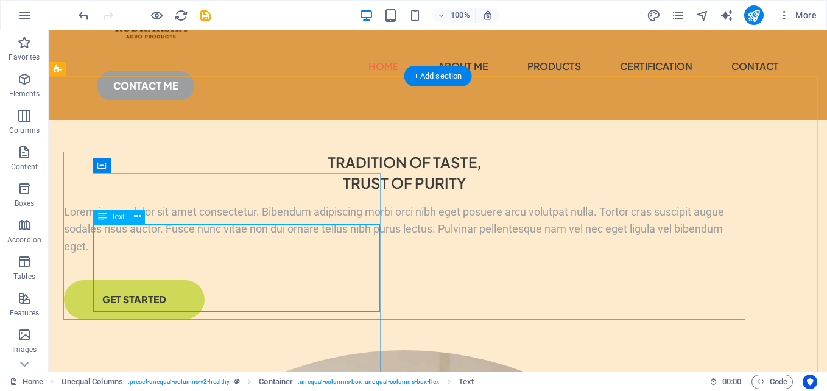
click at [256, 238] on div "Lorem ipsum dolor sit amet consectetur. Bibendum adipiscing morbi orci nibh ege…" at bounding box center [404, 229] width 681 height 52
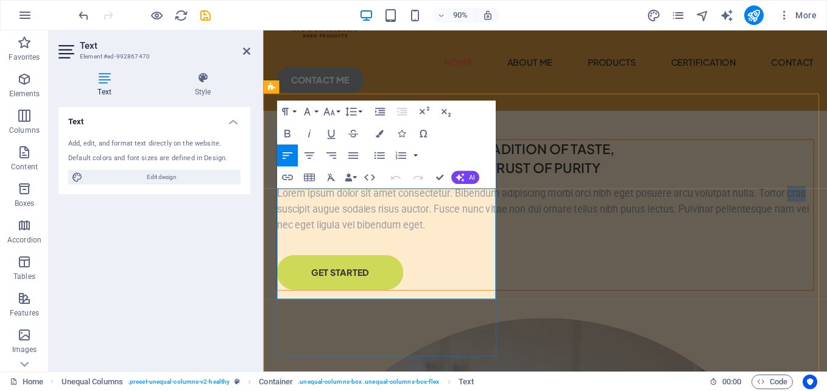
click at [413, 245] on p "Lorem ipsum dolor sit amet consectetur. Bibendum adipiscing morbi orci nibh ege…" at bounding box center [576, 229] width 596 height 52
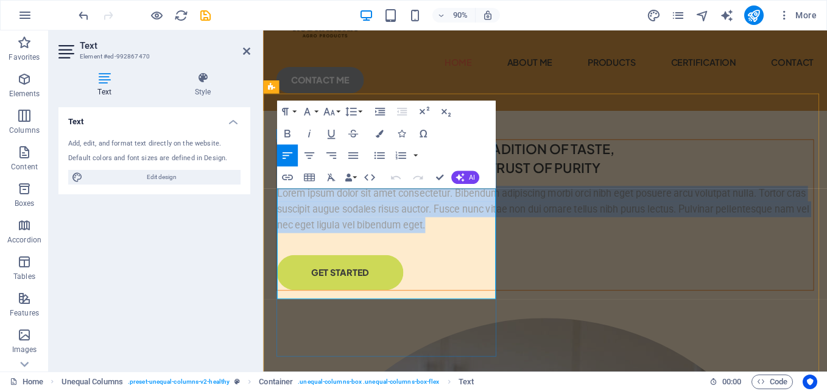
click at [413, 245] on p "Lorem ipsum dolor sit amet consectetur. Bibendum adipiscing morbi orci nibh ege…" at bounding box center [576, 229] width 596 height 52
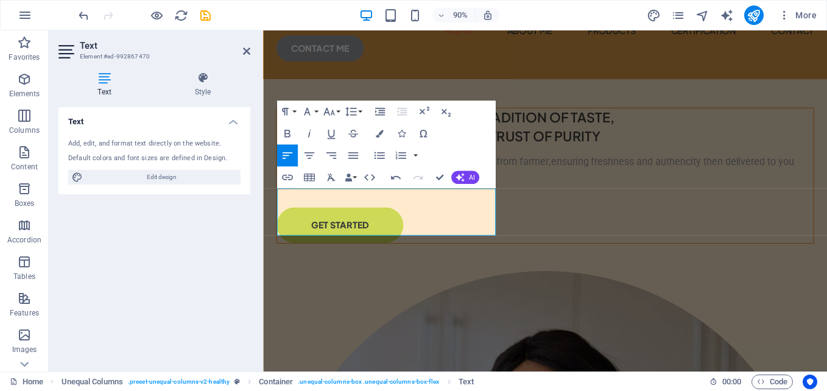
scroll to position [102, 0]
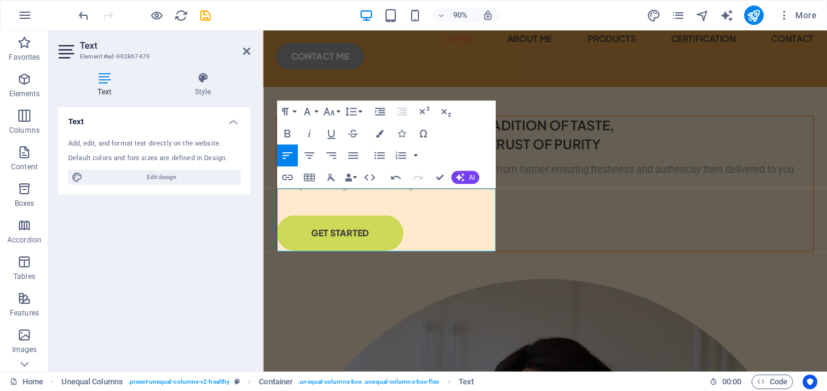
click at [211, 243] on div "Text Add, edit, and format text directly on the website. Default colors and fon…" at bounding box center [154, 234] width 192 height 255
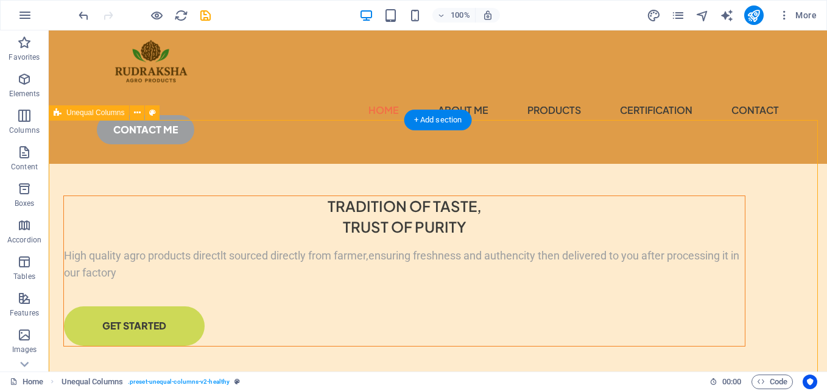
scroll to position [92, 0]
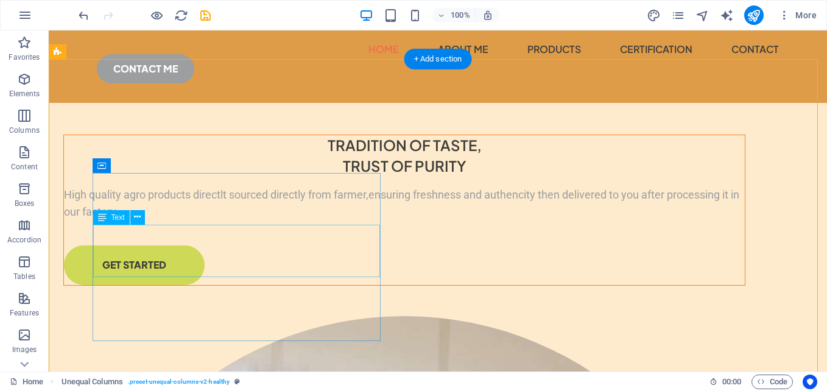
click at [293, 222] on div "High quality agro products directlt sourced directly from farmer,ensuring fresh…" at bounding box center [404, 203] width 681 height 35
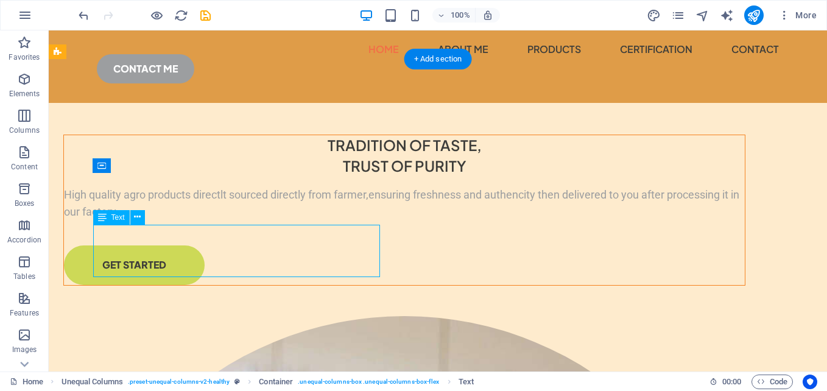
click at [293, 222] on div "High quality agro products directlt sourced directly from farmer,ensuring fresh…" at bounding box center [404, 203] width 681 height 35
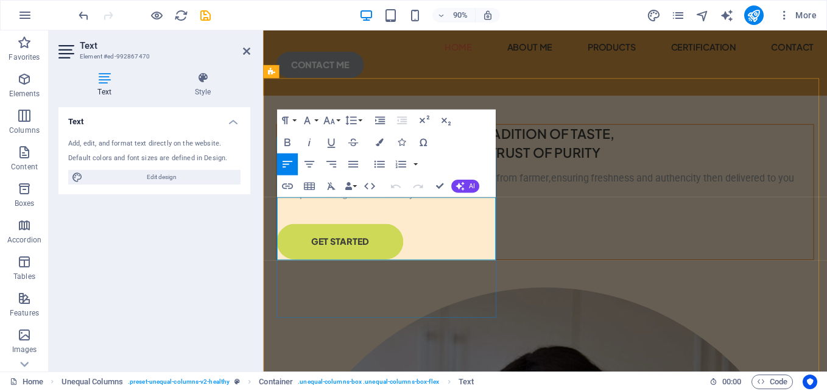
click at [338, 221] on p "High quality agro products directlt sourced directly from farmer,ensuring fresh…" at bounding box center [576, 203] width 596 height 35
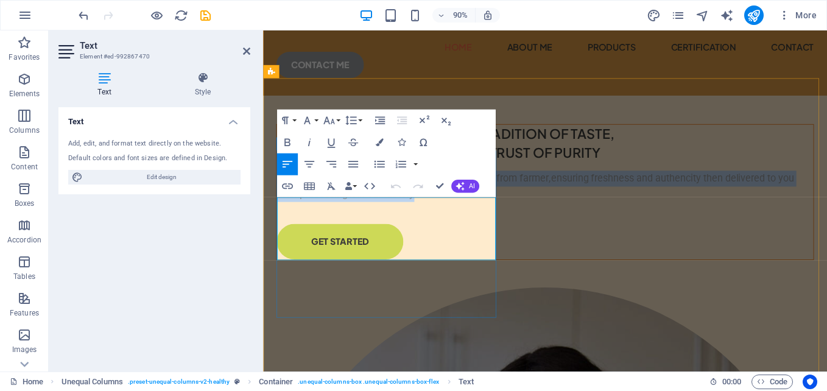
click at [338, 221] on p "High quality agro products directlt sourced directly from farmer,ensuring fresh…" at bounding box center [576, 203] width 596 height 35
click at [281, 143] on icon "button" at bounding box center [287, 142] width 13 height 13
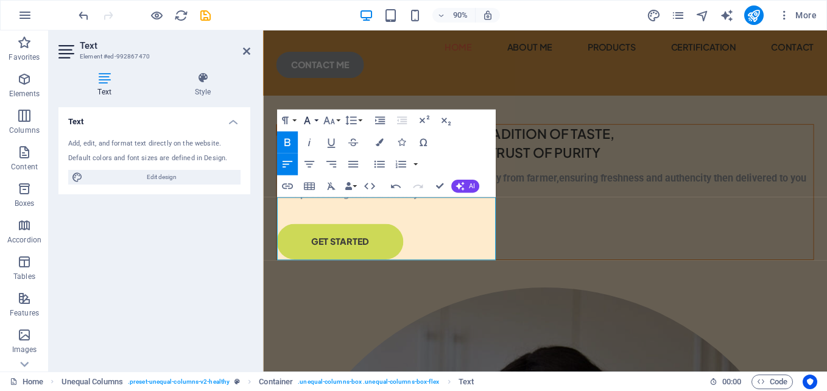
click at [311, 122] on icon "button" at bounding box center [306, 120] width 13 height 13
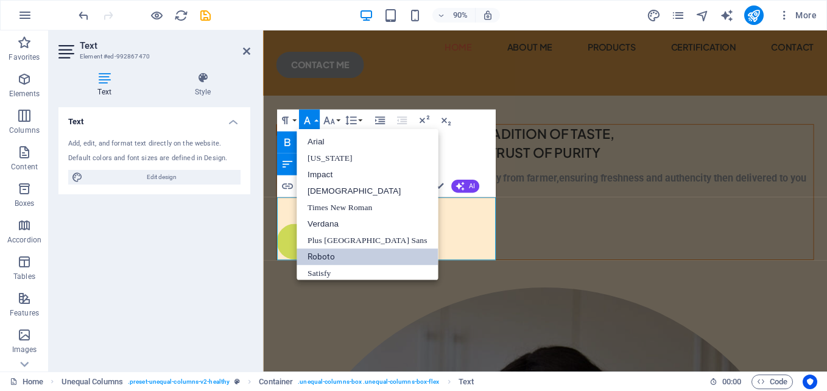
scroll to position [7, 0]
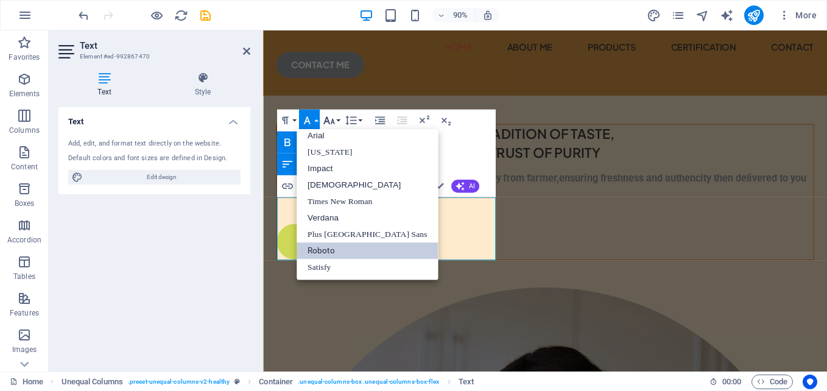
click at [325, 122] on icon "button" at bounding box center [328, 120] width 13 height 13
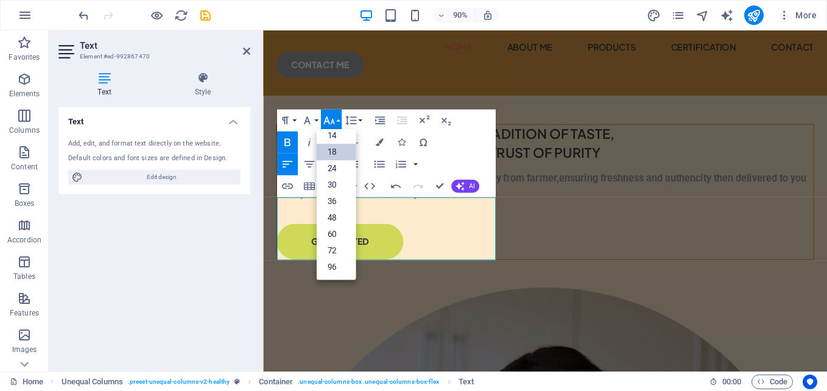
scroll to position [98, 0]
click at [337, 167] on link "24" at bounding box center [336, 168] width 40 height 16
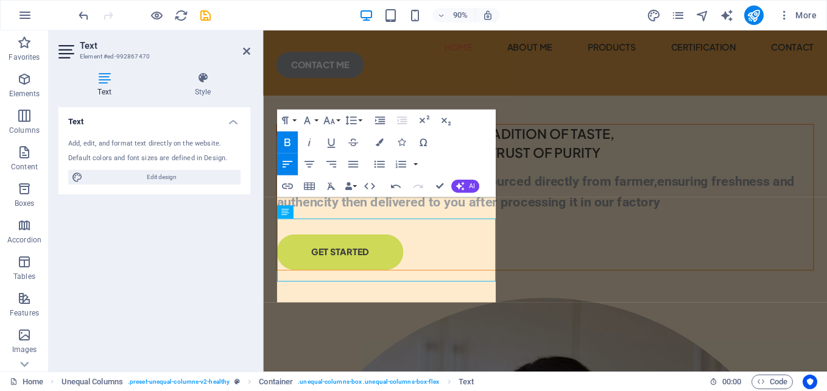
scroll to position [68, 0]
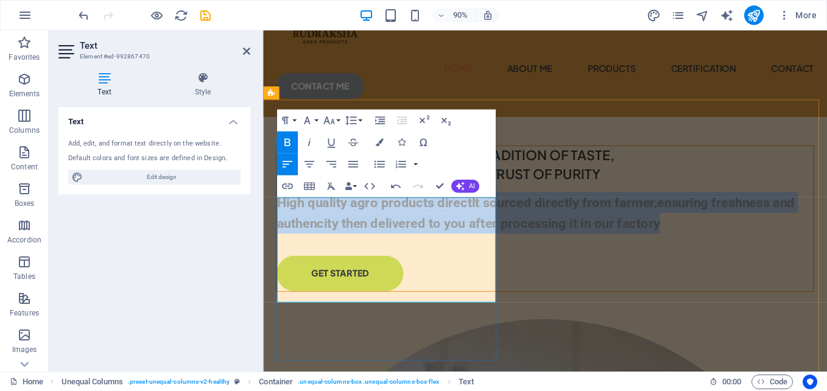
click at [477, 239] on p "High quality agro products directlt sourced directly from farmer,ensuring fresh…" at bounding box center [576, 233] width 596 height 47
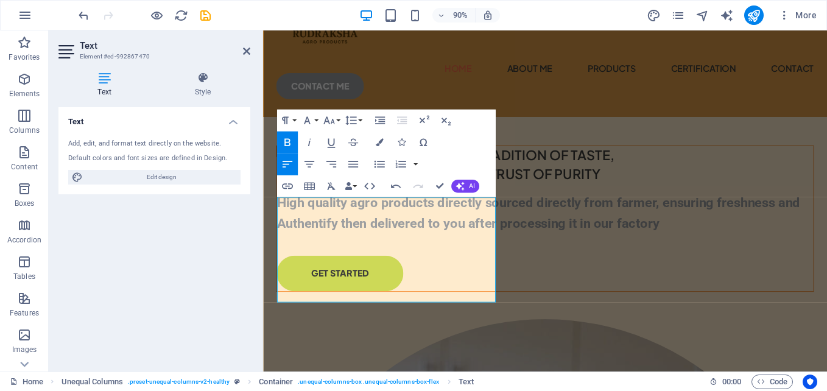
click at [224, 260] on div "Text Add, edit, and format text directly on the website. Default colors and fon…" at bounding box center [154, 234] width 192 height 255
click at [322, 253] on span "High quality agro products directly sourced directly from farmer, ensuring fres…" at bounding box center [569, 233] width 582 height 40
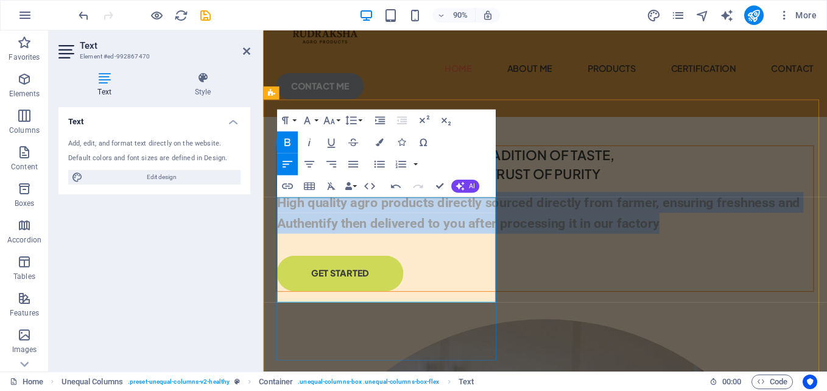
click at [322, 253] on span "High quality agro products directly sourced directly from farmer, ensuring fres…" at bounding box center [569, 233] width 582 height 40
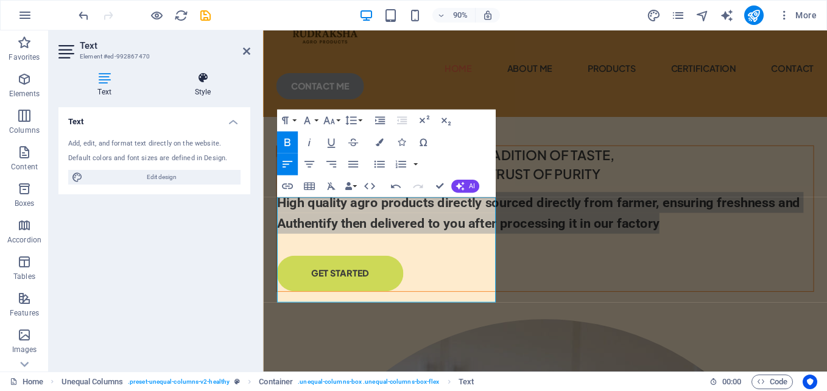
click at [199, 94] on h4 "Style" at bounding box center [202, 85] width 95 height 26
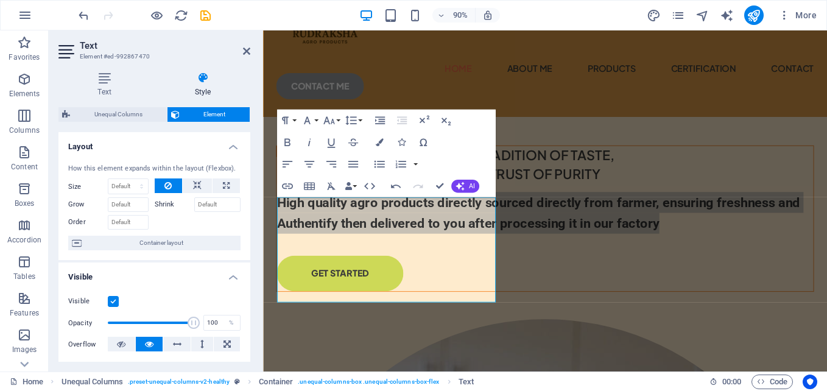
scroll to position [61, 0]
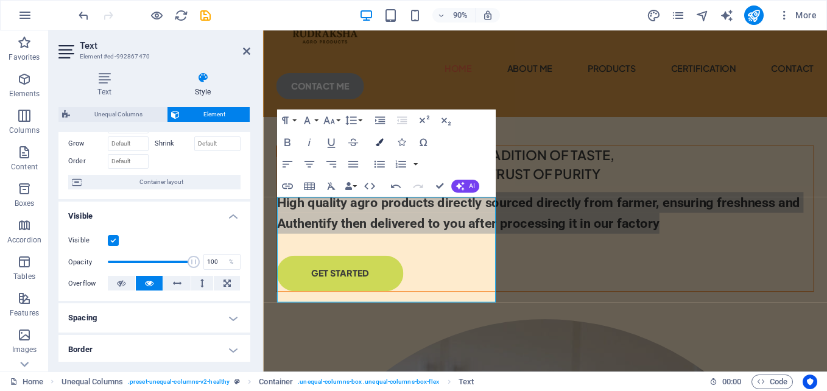
click at [383, 137] on button "Colors" at bounding box center [379, 143] width 21 height 22
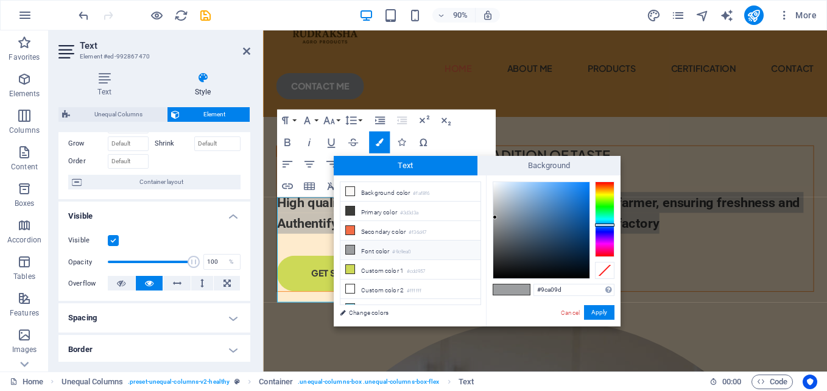
click at [601, 210] on div at bounding box center [604, 220] width 19 height 76
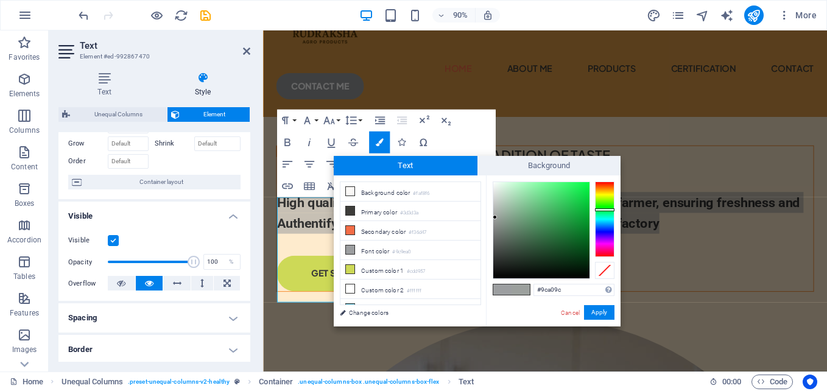
click at [604, 205] on div at bounding box center [604, 220] width 19 height 76
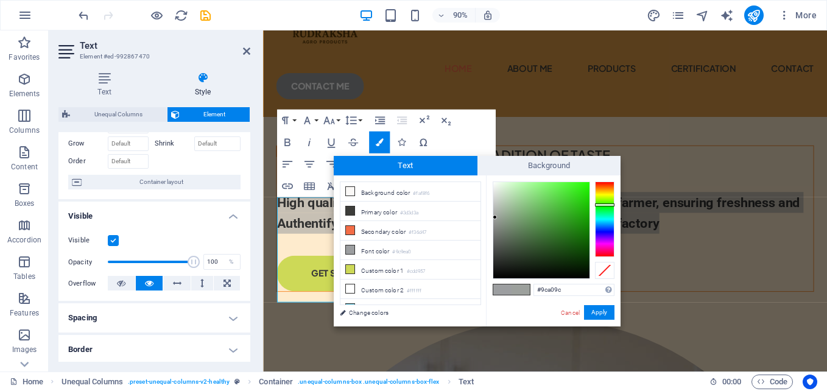
type input "#2ab017"
click at [576, 211] on div at bounding box center [541, 230] width 96 height 96
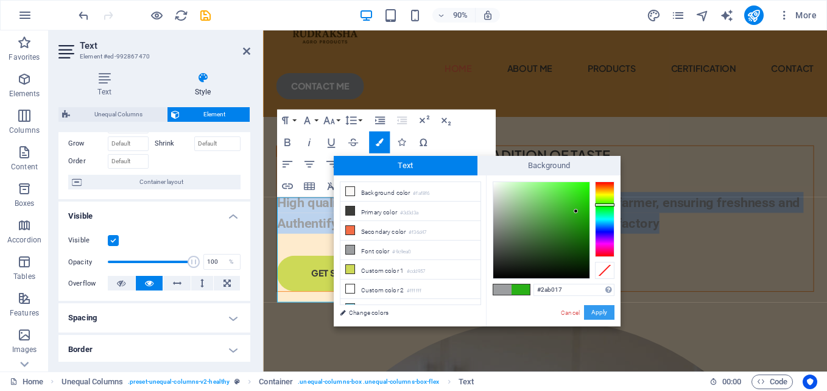
click at [602, 311] on button "Apply" at bounding box center [599, 312] width 30 height 15
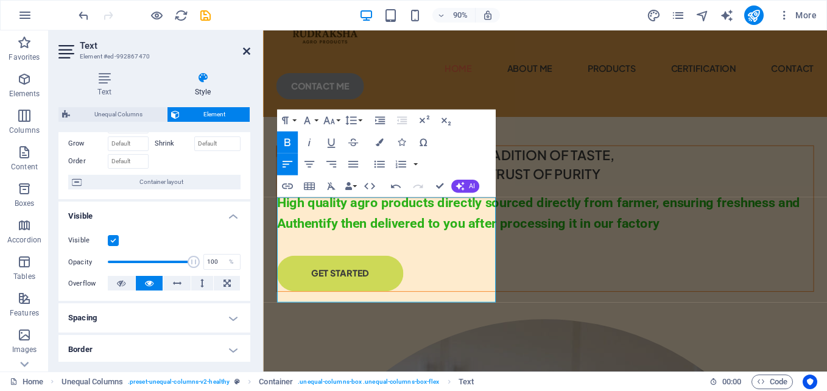
click at [248, 52] on icon at bounding box center [246, 51] width 7 height 10
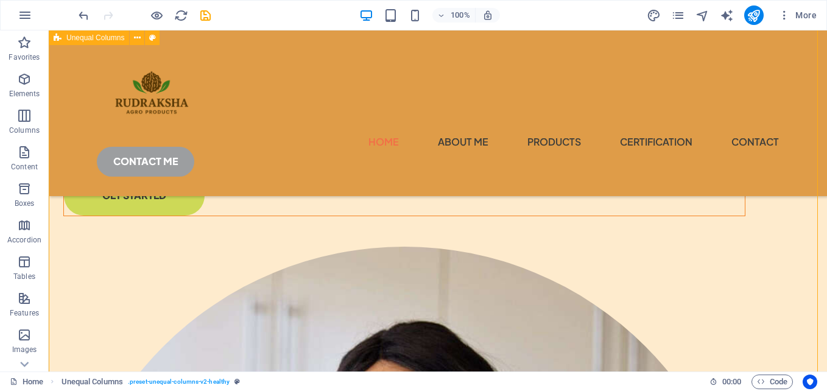
scroll to position [191, 0]
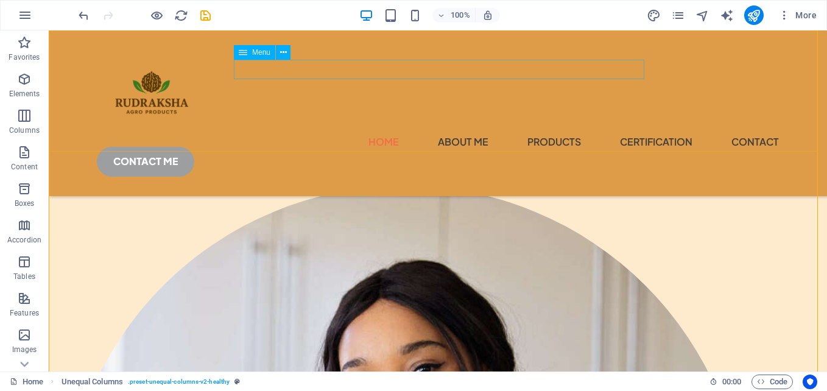
click at [245, 132] on nav "Home About Me products certification contact" at bounding box center [438, 141] width 682 height 19
click at [283, 52] on icon at bounding box center [283, 52] width 7 height 13
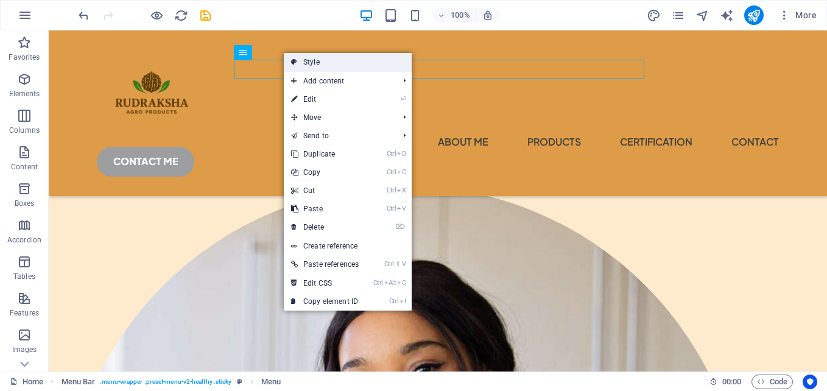
click at [323, 68] on link "Style" at bounding box center [348, 62] width 128 height 18
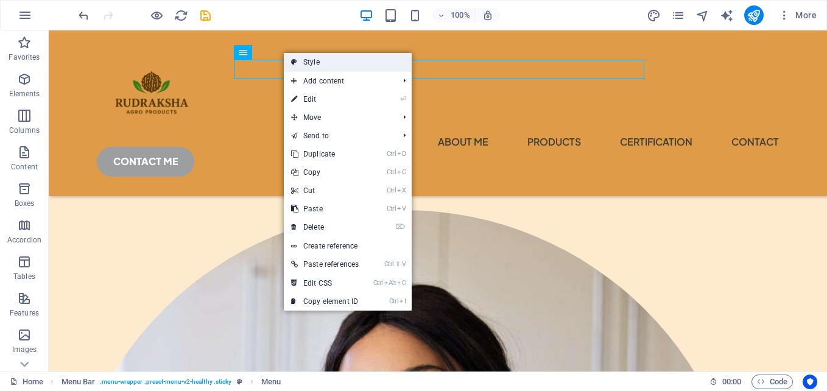
select select "px"
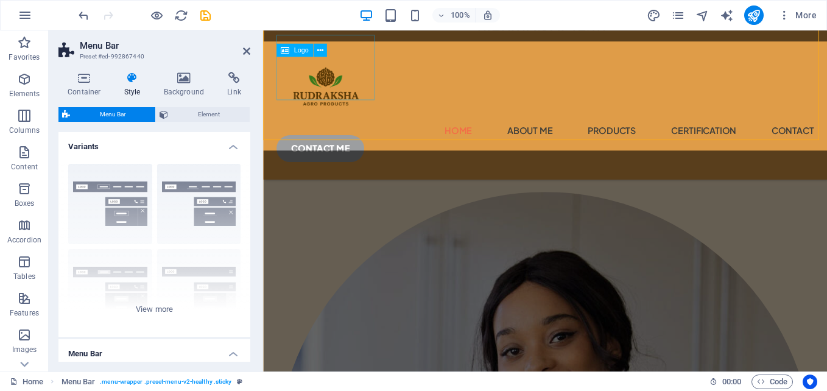
scroll to position [178, 0]
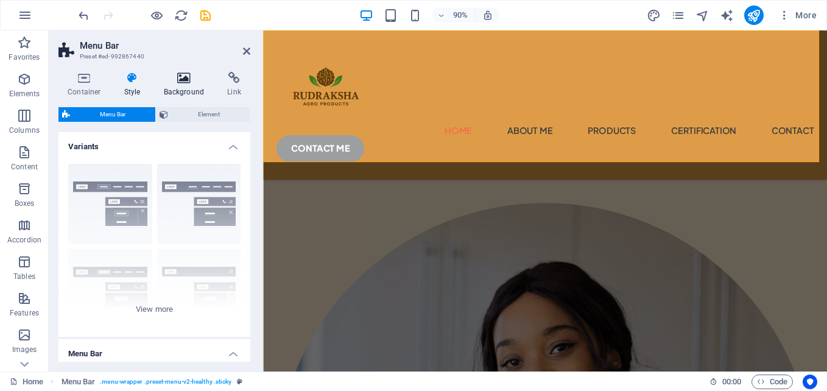
click at [181, 85] on h4 "Background" at bounding box center [187, 85] width 64 height 26
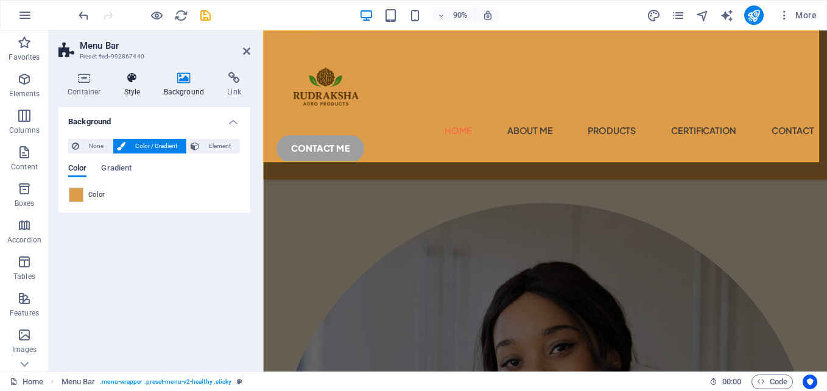
click at [128, 88] on h4 "Style" at bounding box center [135, 85] width 40 height 26
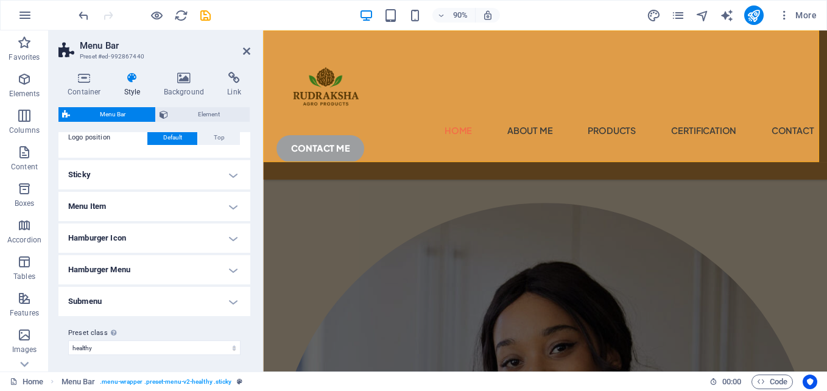
scroll to position [308, 0]
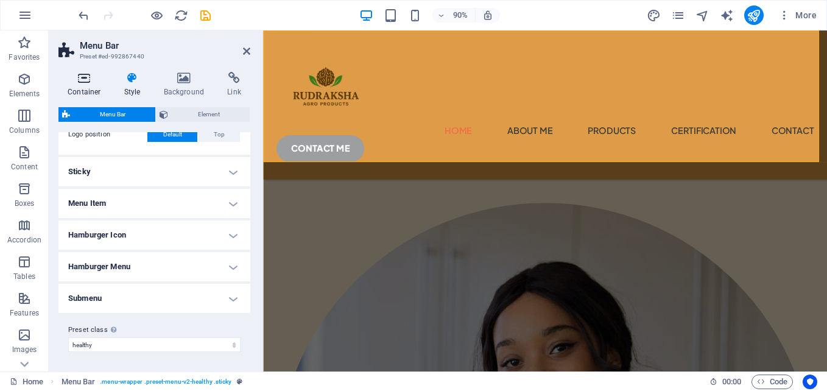
click at [97, 88] on h4 "Container" at bounding box center [86, 85] width 57 height 26
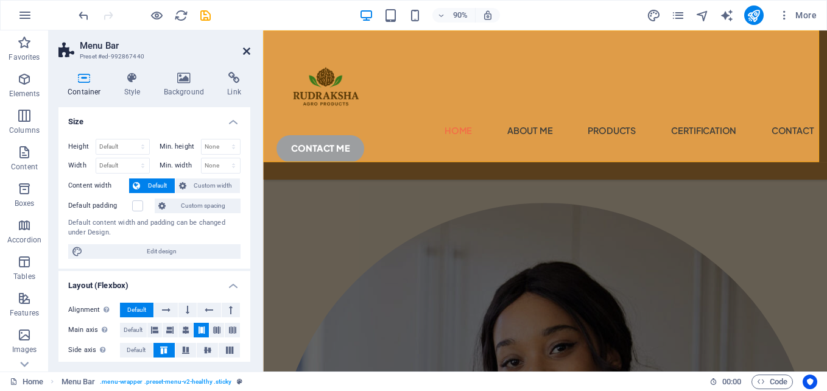
click at [245, 51] on icon at bounding box center [246, 51] width 7 height 10
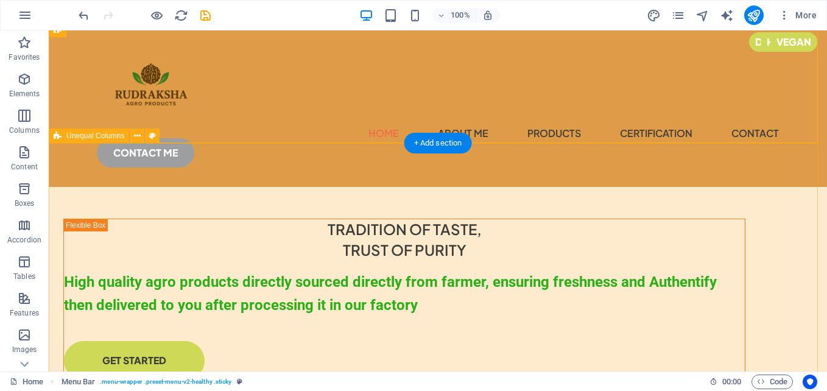
scroll to position [69, 0]
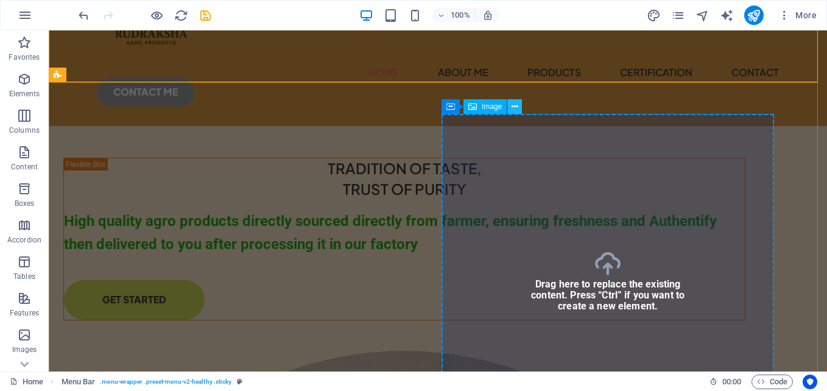
click at [520, 107] on button at bounding box center [514, 106] width 15 height 15
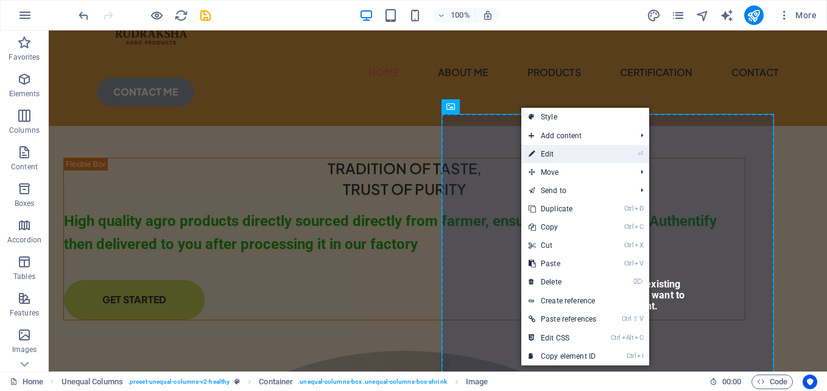
click at [560, 158] on link "⏎ Edit" at bounding box center [562, 154] width 82 height 18
select select "%"
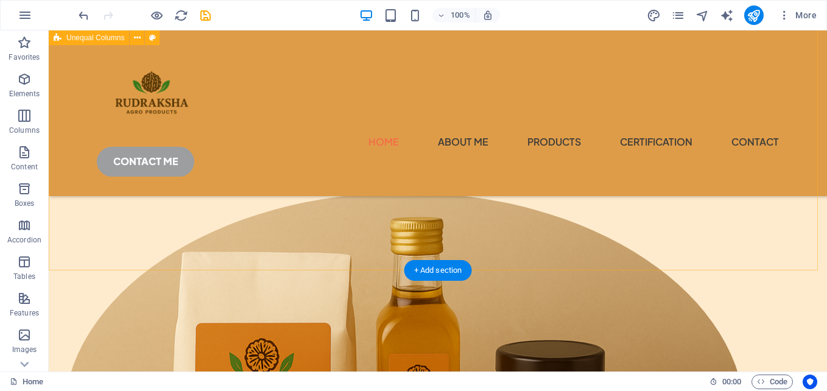
scroll to position [245, 0]
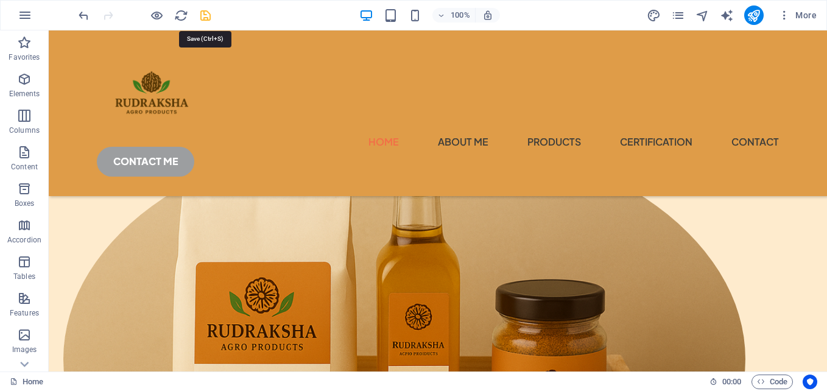
click at [210, 9] on icon "save" at bounding box center [206, 16] width 14 height 14
checkbox input "false"
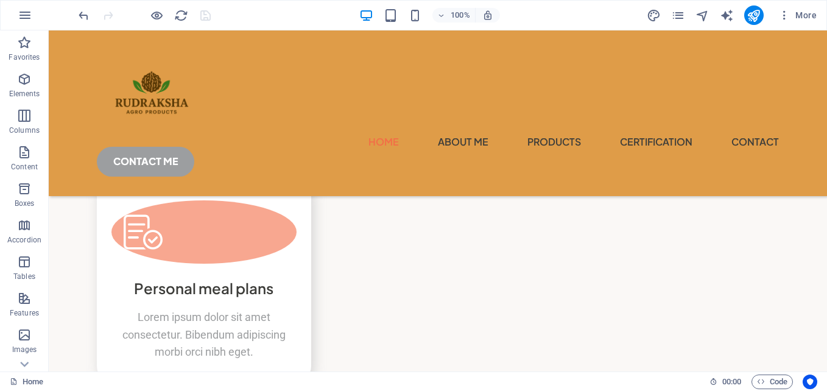
scroll to position [3412, 0]
